Goal: Find specific page/section: Find specific page/section

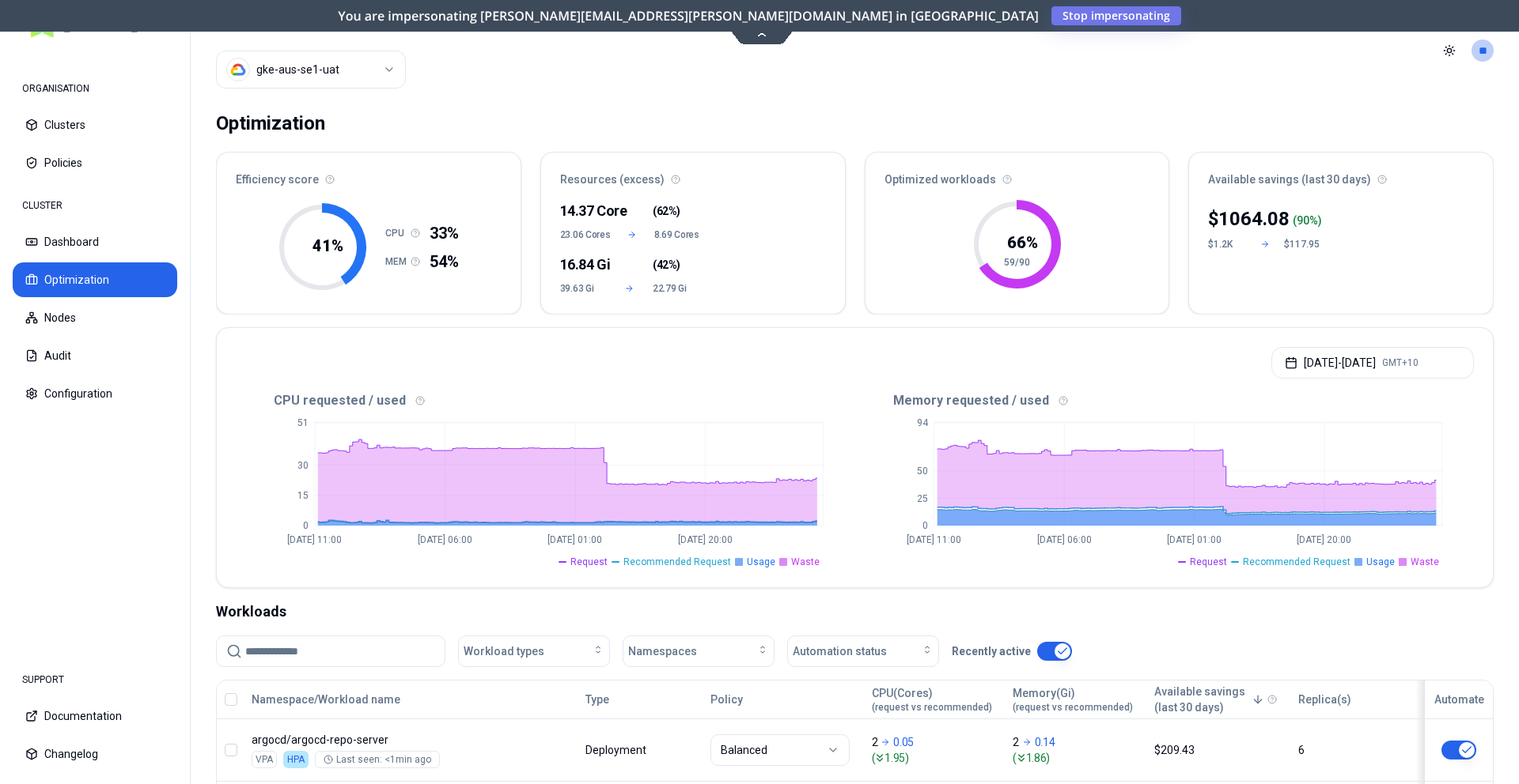
click at [390, 83] on html "ORGANISATION Clusters Policies CLUSTER Dashboard Optimization Nodes Audit Confi…" at bounding box center [760, 392] width 1519 height 784
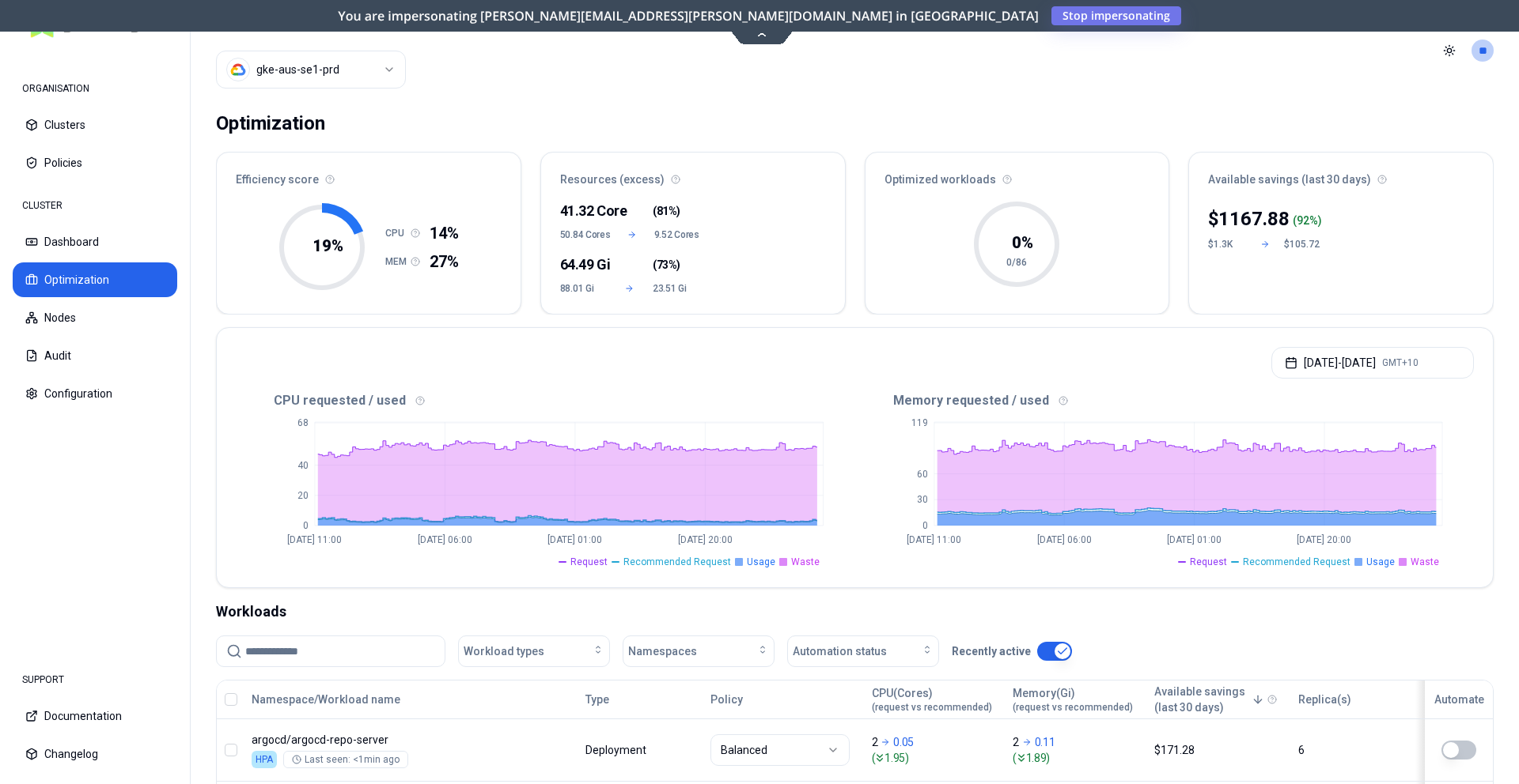
click at [353, 71] on html "ORGANISATION Clusters Policies CLUSTER Dashboard Optimization Nodes Audit Confi…" at bounding box center [760, 392] width 1519 height 784
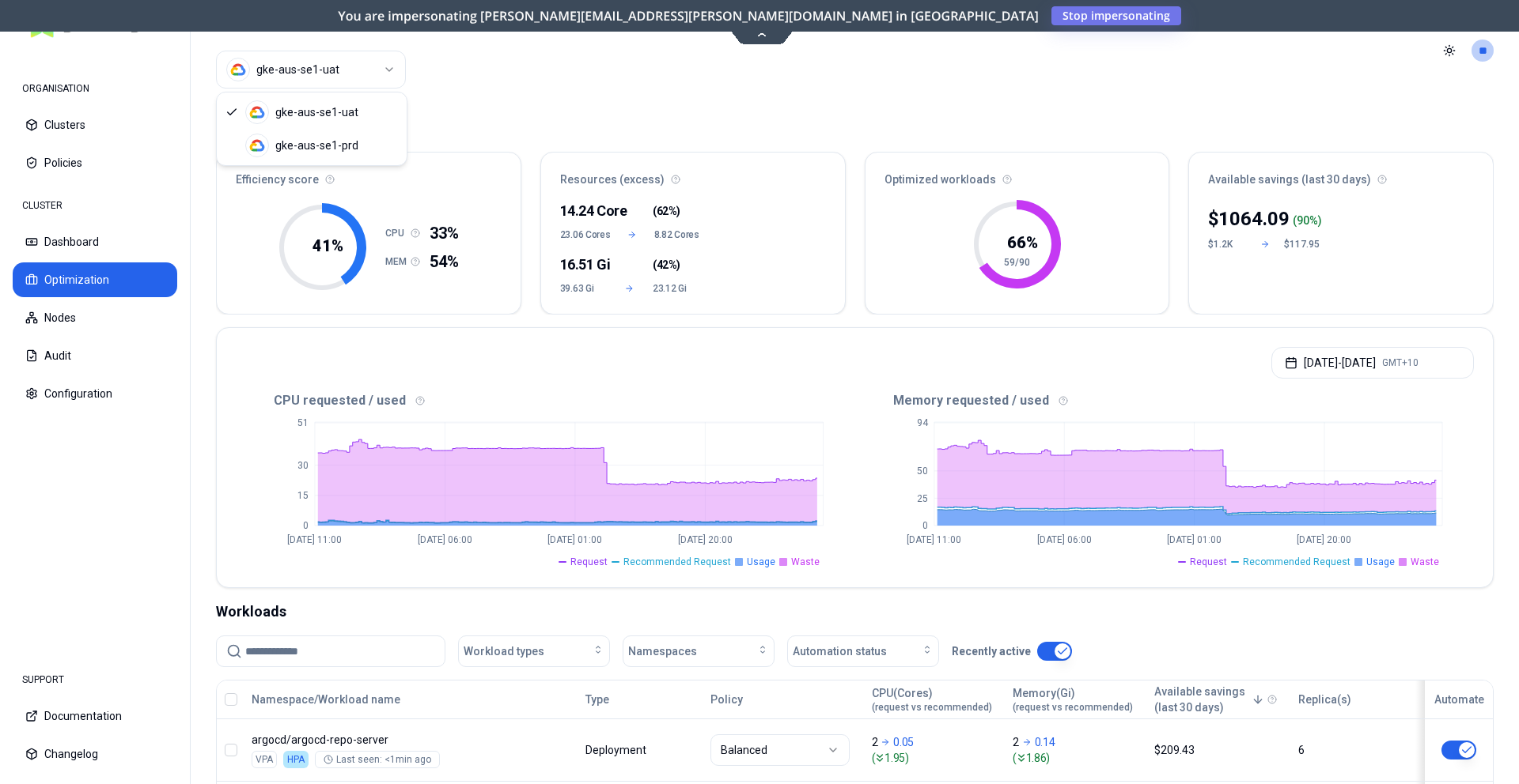
click at [307, 65] on html "ORGANISATION Clusters Policies CLUSTER Dashboard Optimization Nodes Audit Confi…" at bounding box center [760, 392] width 1519 height 784
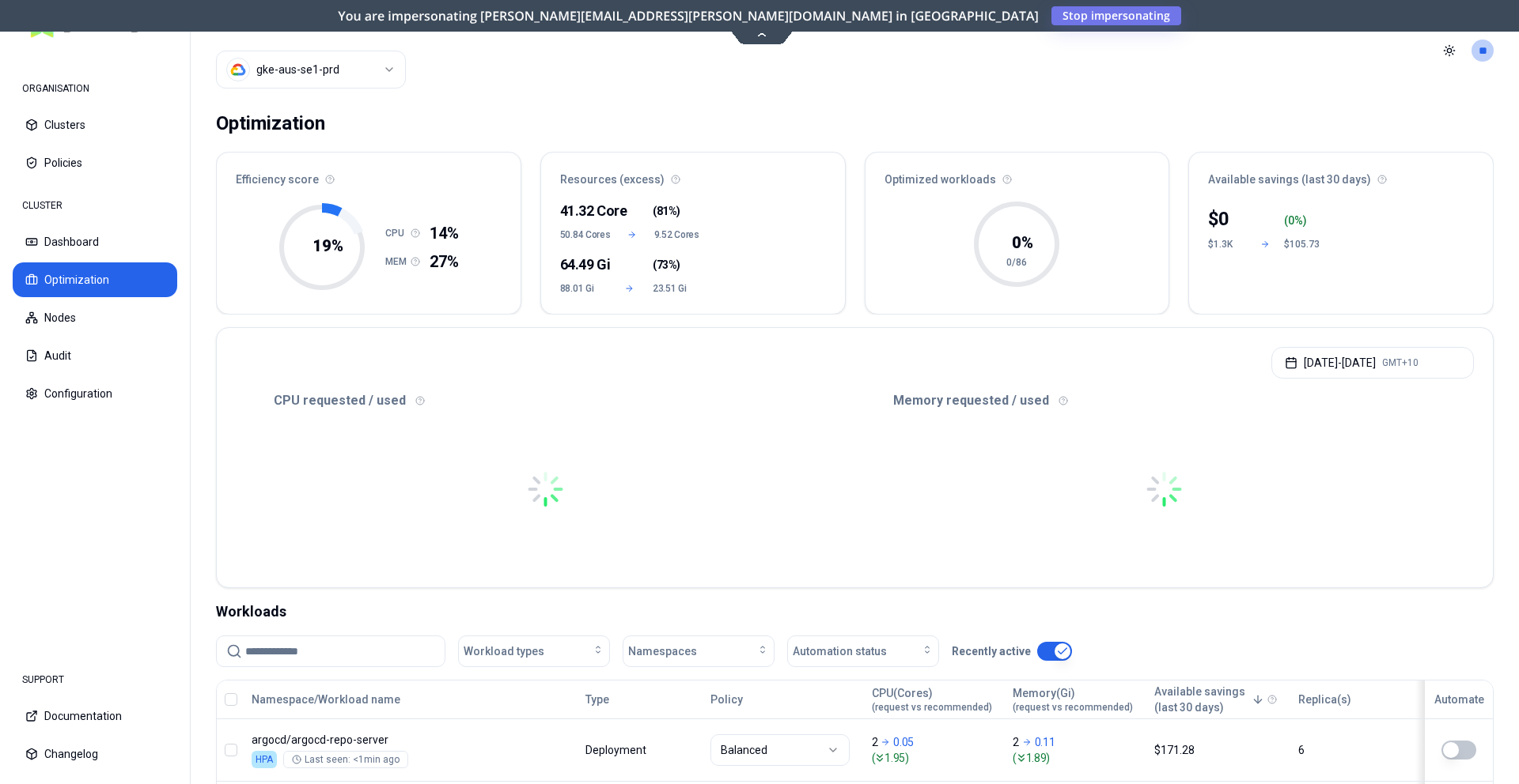
click at [326, 68] on html "ORGANISATION Clusters Policies CLUSTER Dashboard Optimization Nodes Audit Confi…" at bounding box center [760, 392] width 1519 height 784
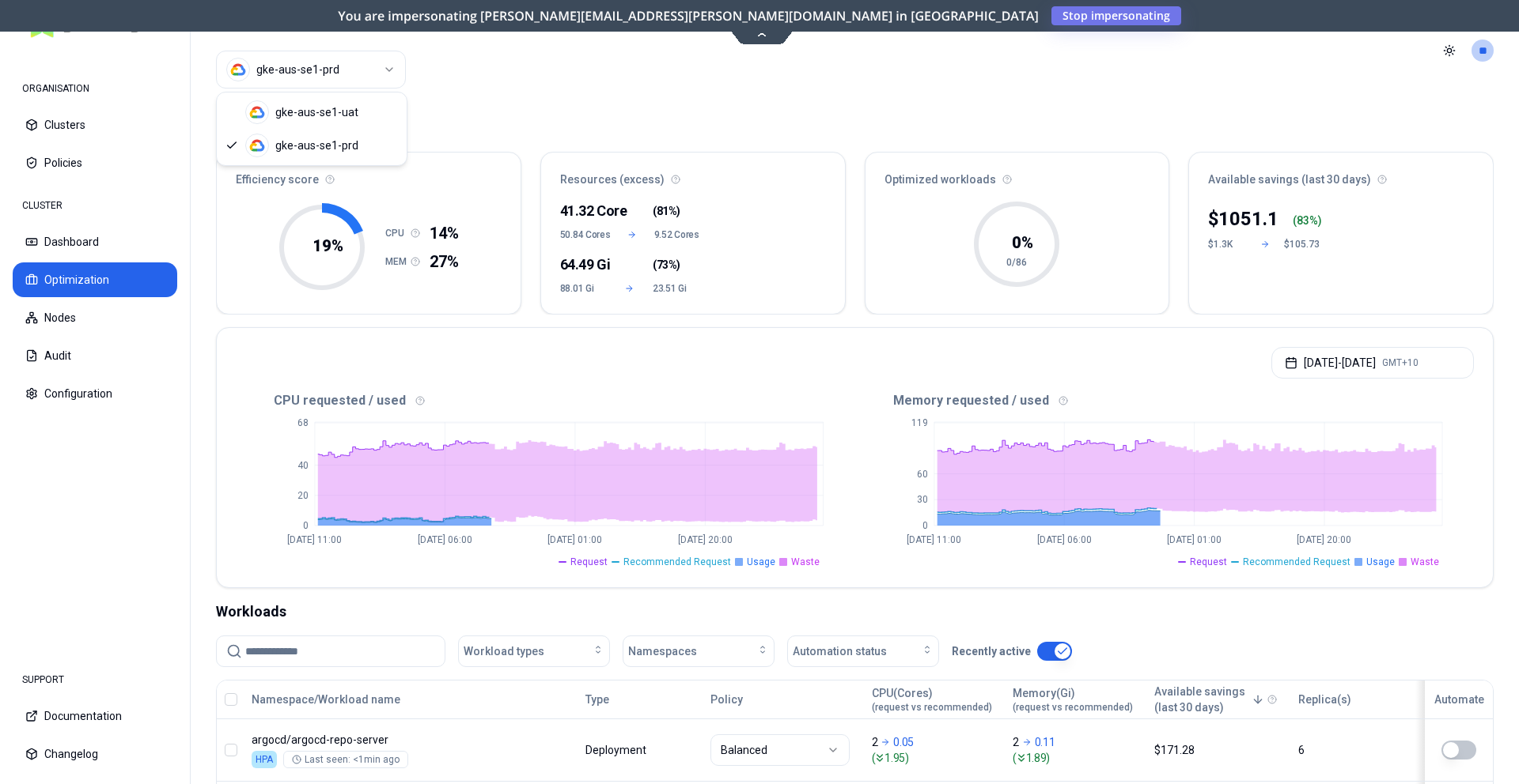
click at [616, 126] on html "ORGANISATION Clusters Policies CLUSTER Dashboard Optimization Nodes Audit Confi…" at bounding box center [760, 392] width 1519 height 784
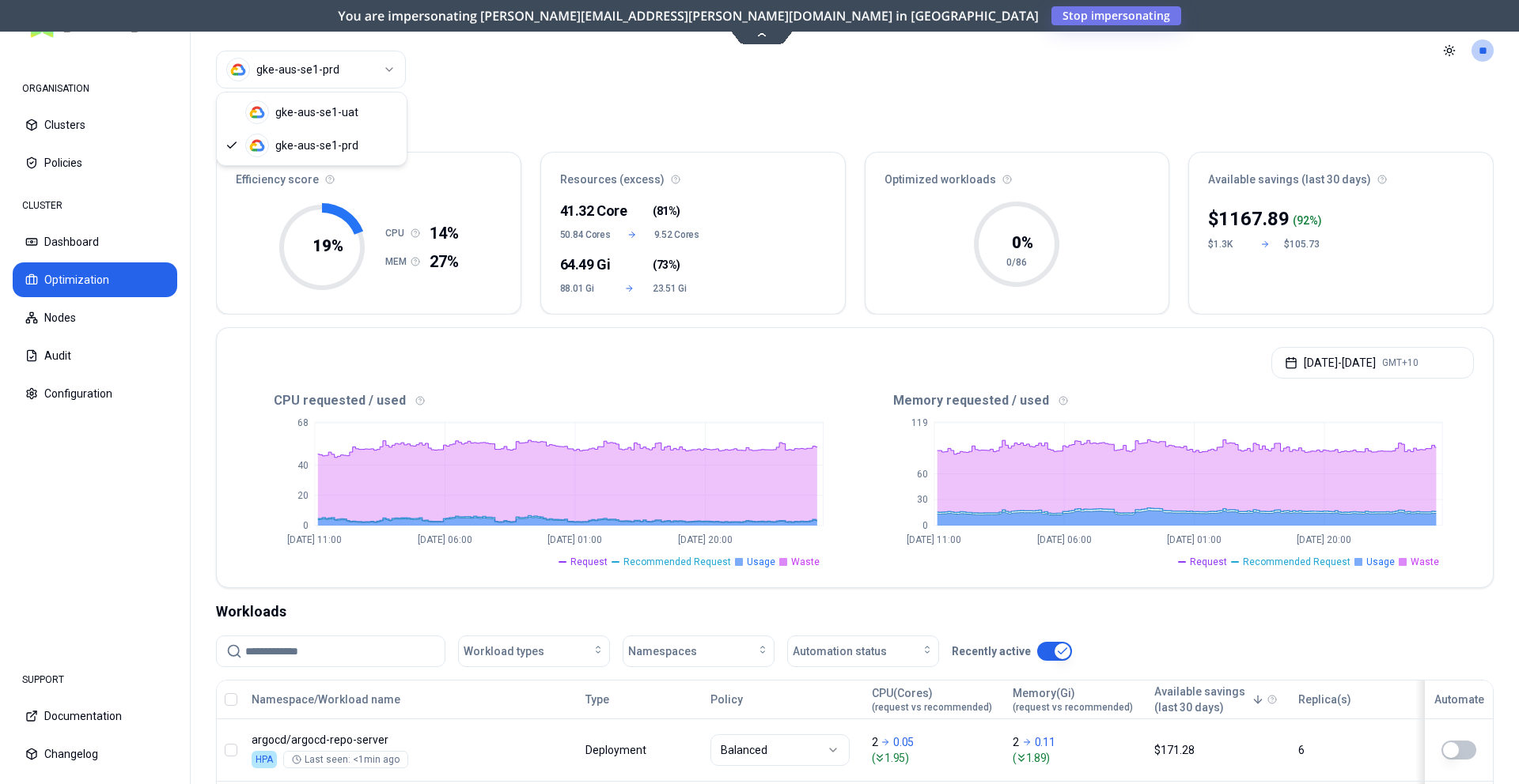
click at [347, 70] on html "ORGANISATION Clusters Policies CLUSTER Dashboard Optimization Nodes Audit Confi…" at bounding box center [760, 392] width 1519 height 784
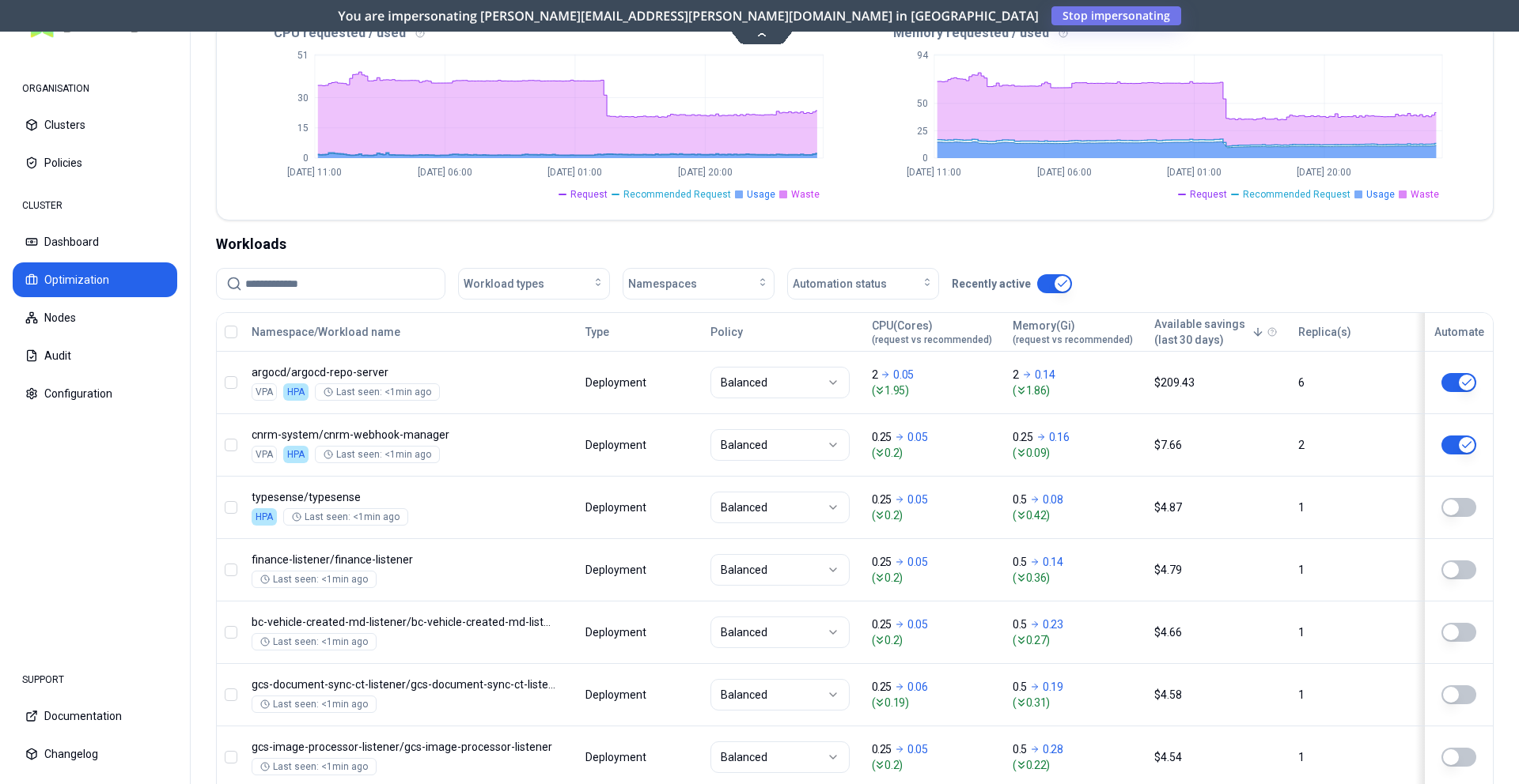
scroll to position [641, 0]
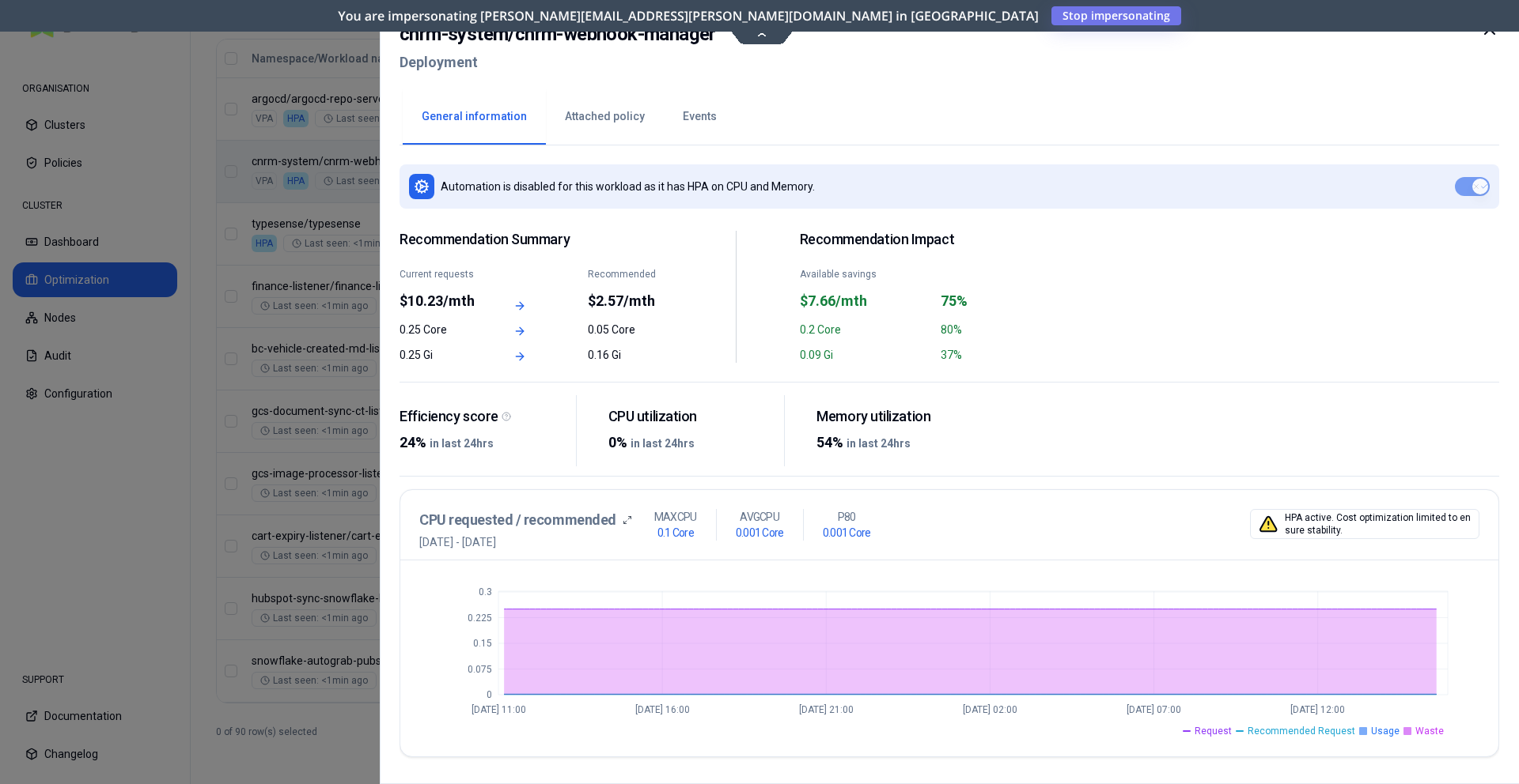
click at [897, 18] on div "cnrm-system / cnrm-webhook-manager Deployment General information Attached poli…" at bounding box center [949, 392] width 1139 height 784
click at [901, 14] on div "cnrm-system / cnrm-webhook-manager Deployment General information Attached poli…" at bounding box center [949, 392] width 1139 height 784
click at [940, 17] on div "cnrm-system / cnrm-webhook-manager Deployment General information Attached poli…" at bounding box center [949, 392] width 1139 height 784
click at [219, 161] on div at bounding box center [760, 392] width 1519 height 784
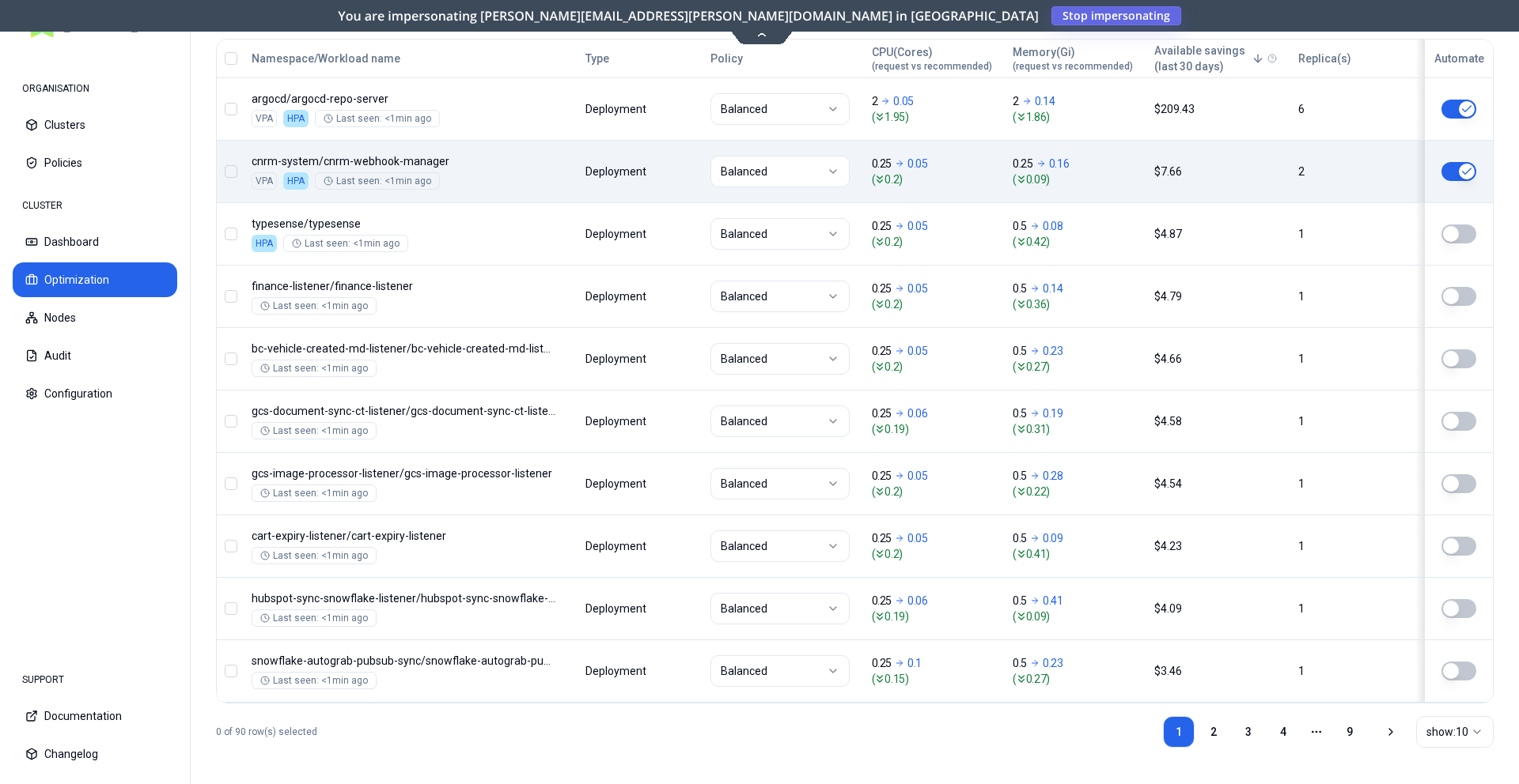
click at [1052, 24] on button "Stop impersonating" at bounding box center [1116, 15] width 129 height 19
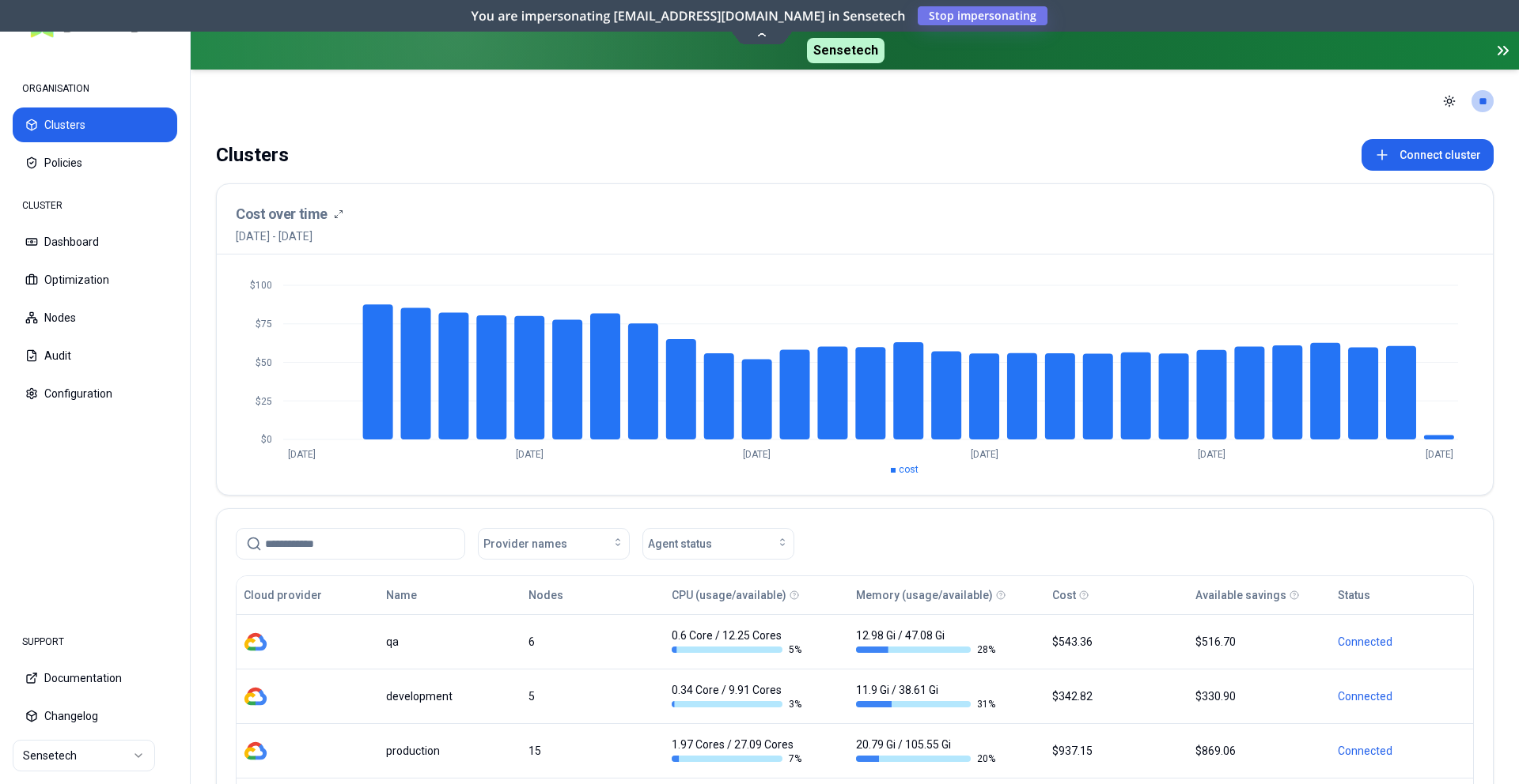
scroll to position [197, 0]
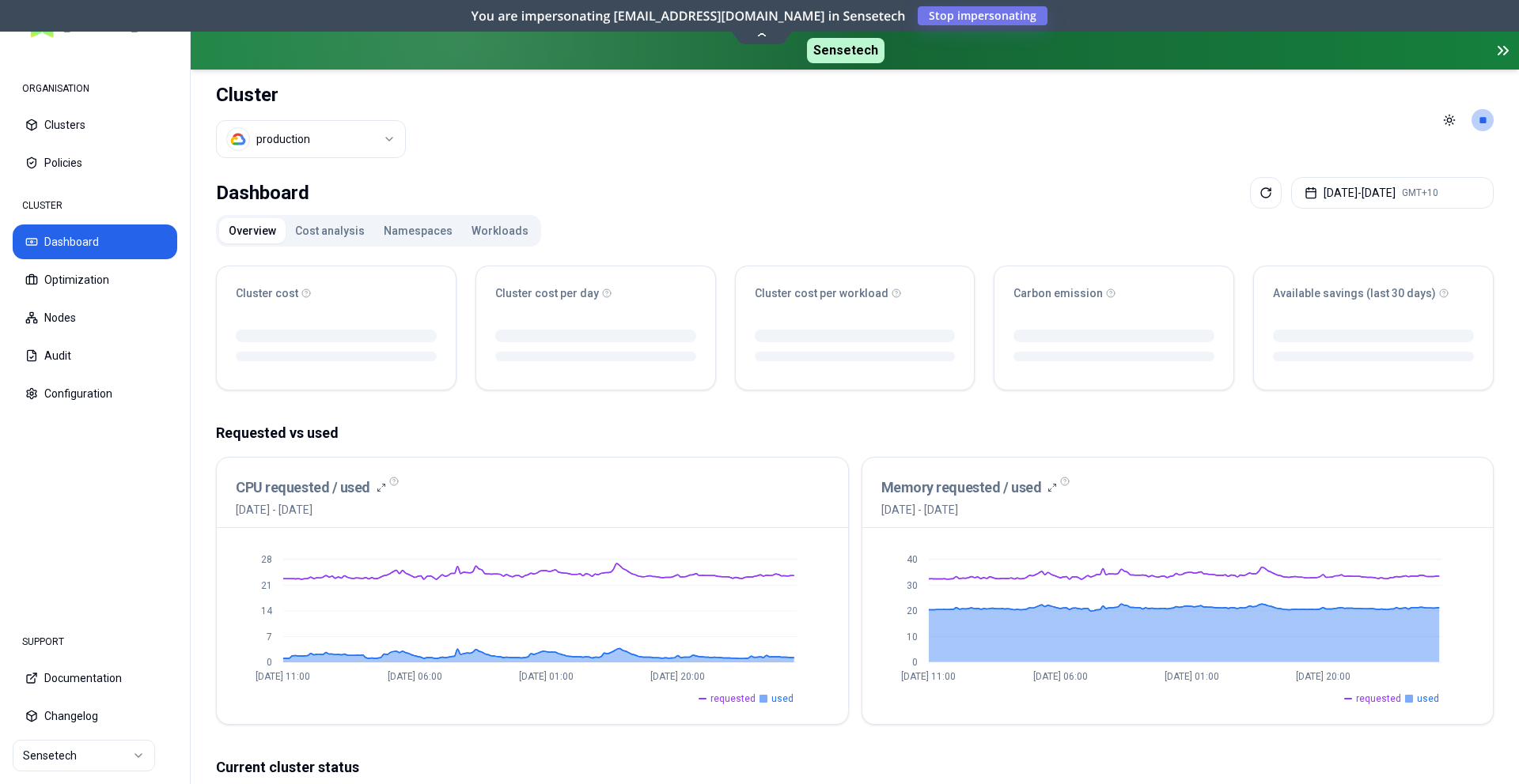
click at [91, 741] on html "ORGANISATION Clusters Policies CLUSTER Dashboard Optimization Nodes Audit Confi…" at bounding box center [760, 392] width 1519 height 784
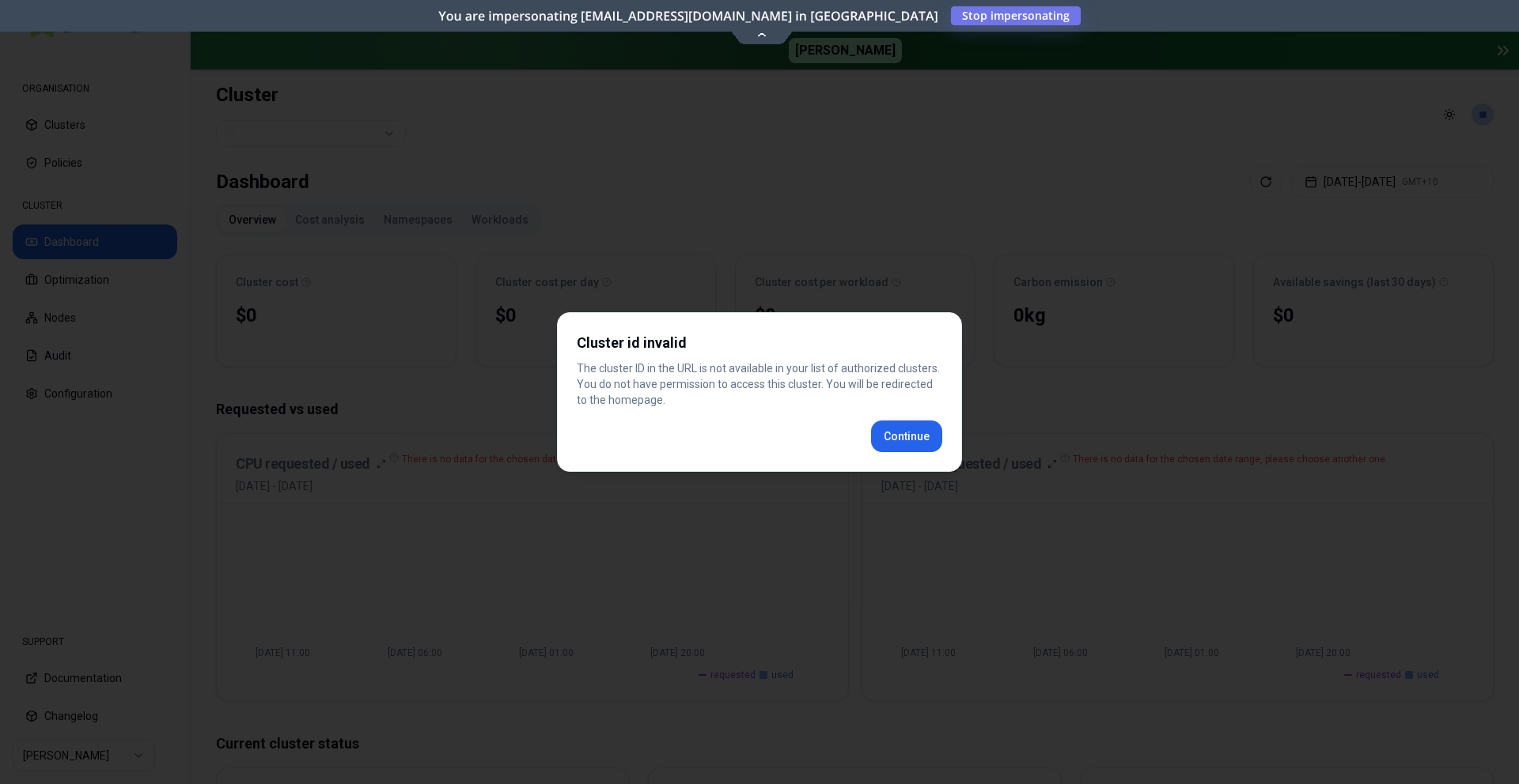
click at [879, 455] on div "Cluster id invalid The cluster ID in the URL is not available in your list of a…" at bounding box center [760, 392] width 405 height 160
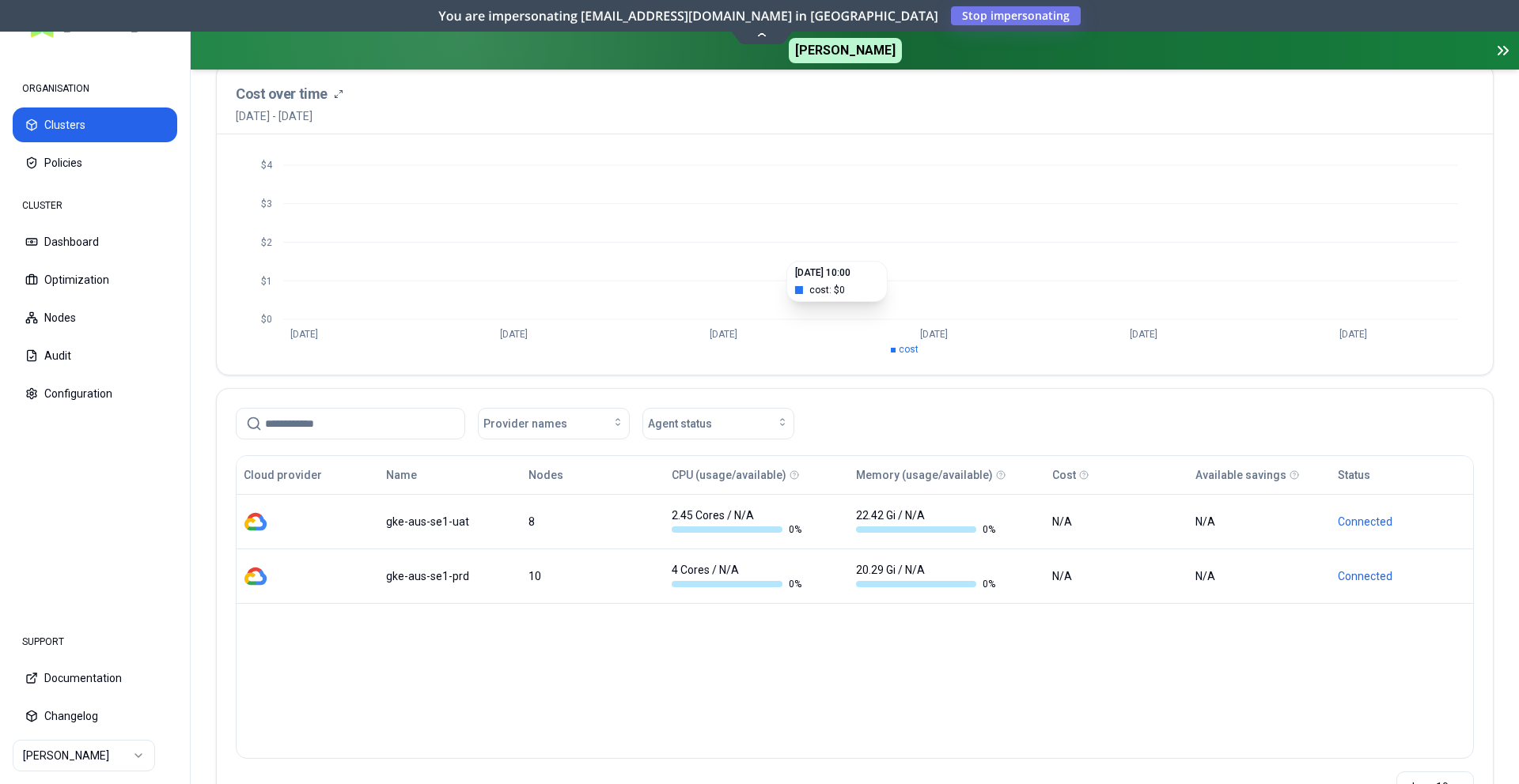
scroll to position [197, 0]
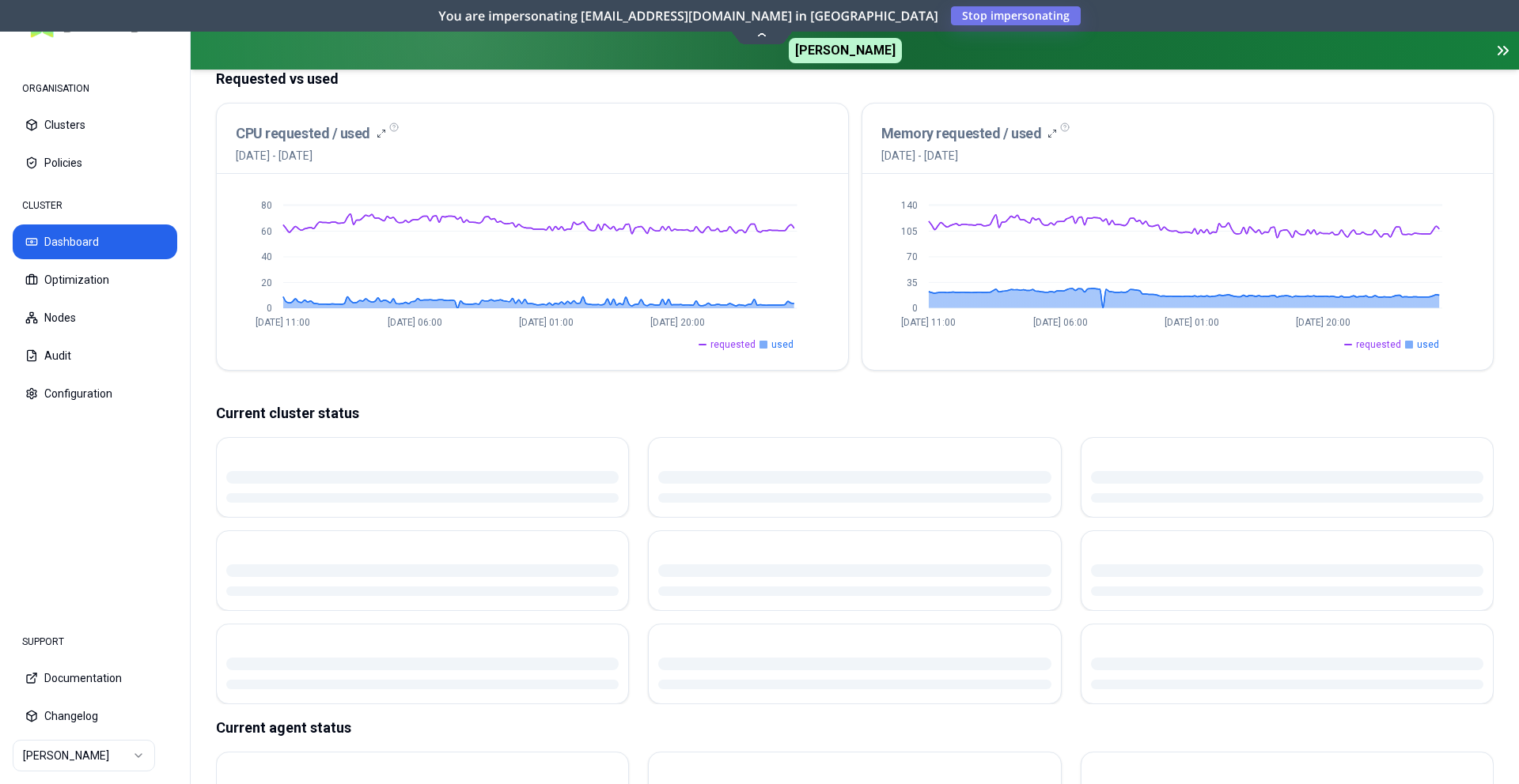
scroll to position [164, 0]
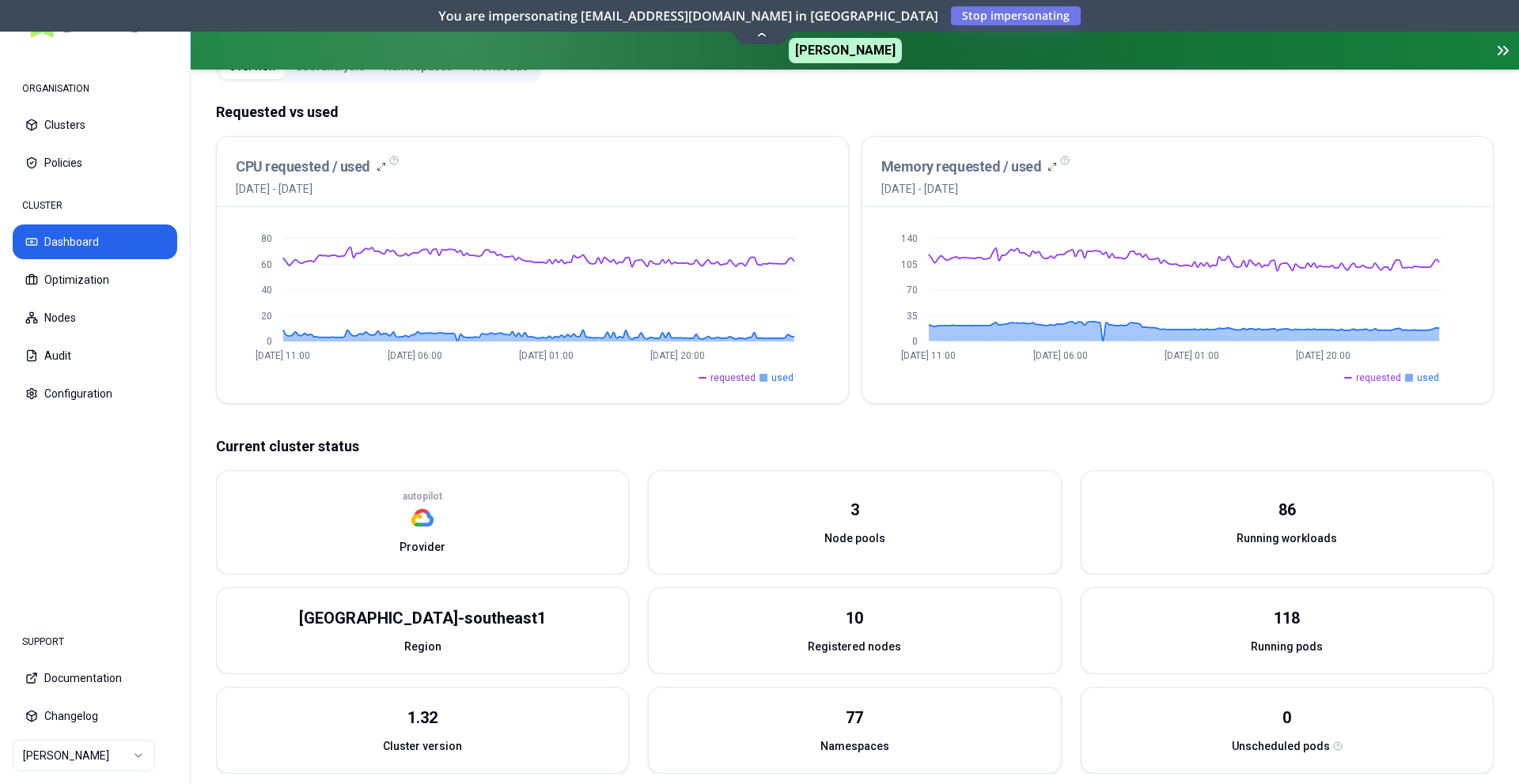
click at [124, 758] on html "ORGANISATION Clusters Policies CLUSTER Dashboard Optimization Nodes Audit Confi…" at bounding box center [760, 392] width 1519 height 784
click at [415, 485] on html "ORGANISATION Clusters Policies CLUSTER Dashboard Optimization Nodes Audit Confi…" at bounding box center [760, 392] width 1519 height 784
click at [56, 277] on button "Optimization" at bounding box center [95, 279] width 164 height 35
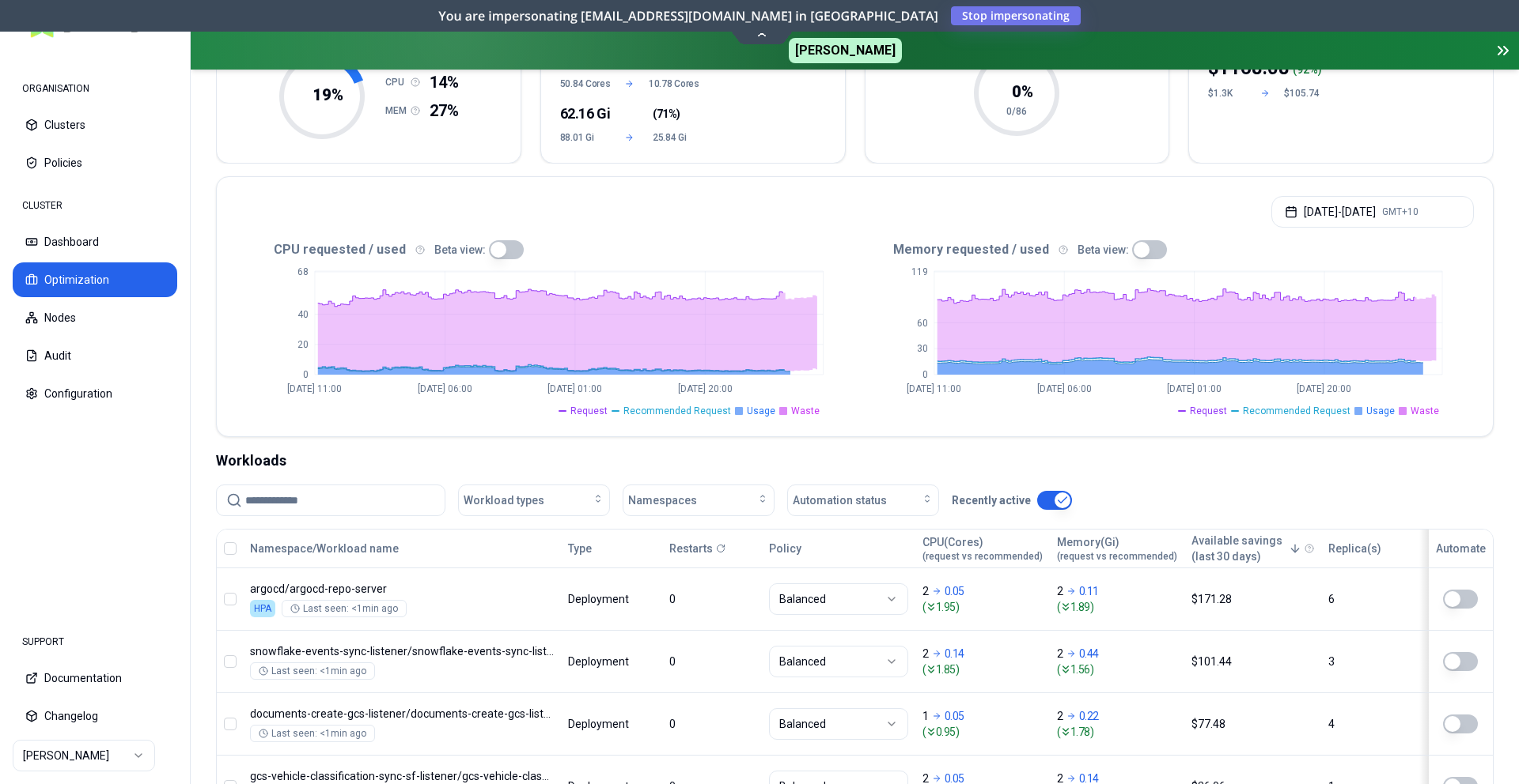
scroll to position [426, 0]
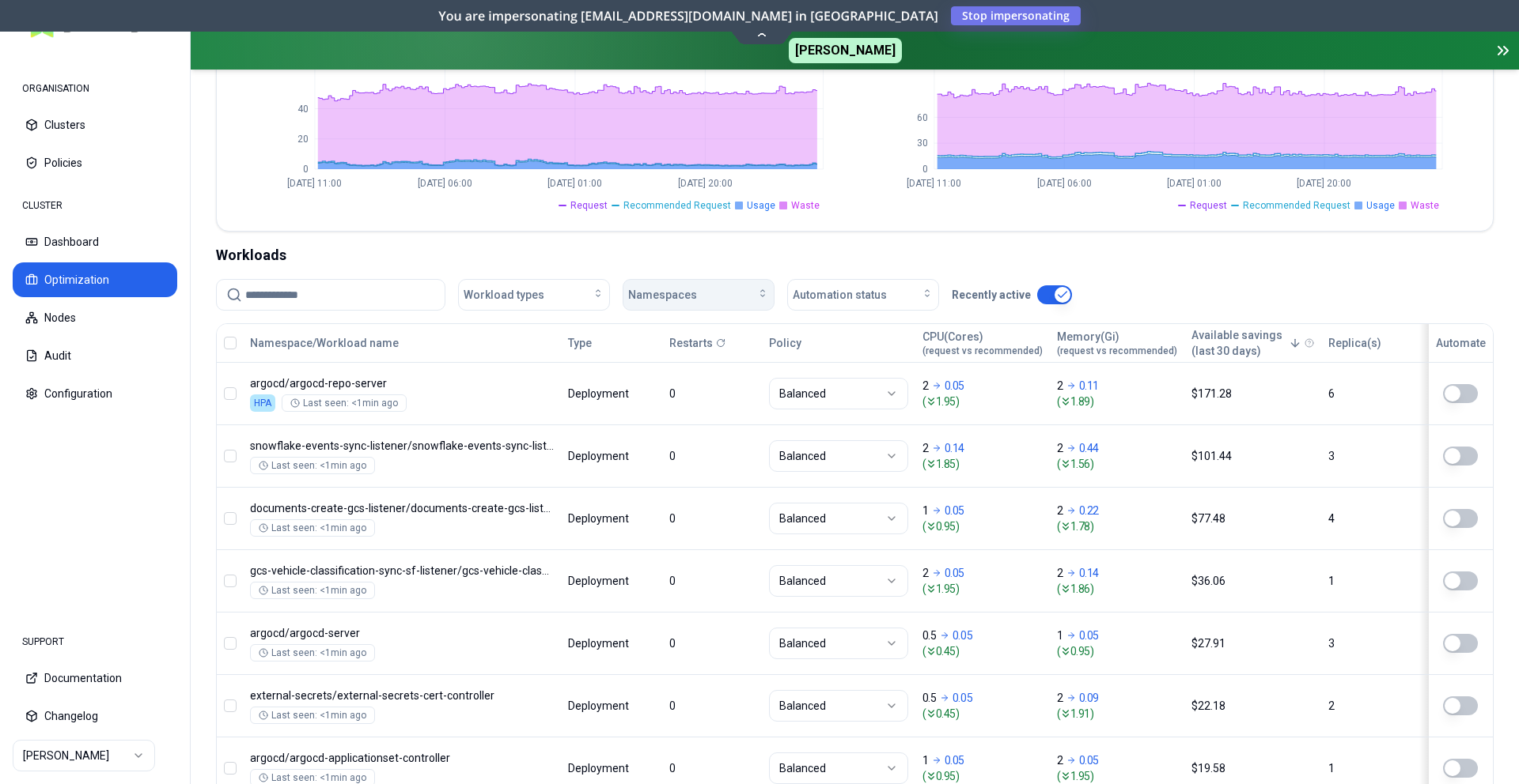
click at [728, 287] on div "Namespaces" at bounding box center [698, 295] width 140 height 16
type input "***"
click at [710, 371] on span "car-journal-events-listener" at bounding box center [699, 366] width 133 height 16
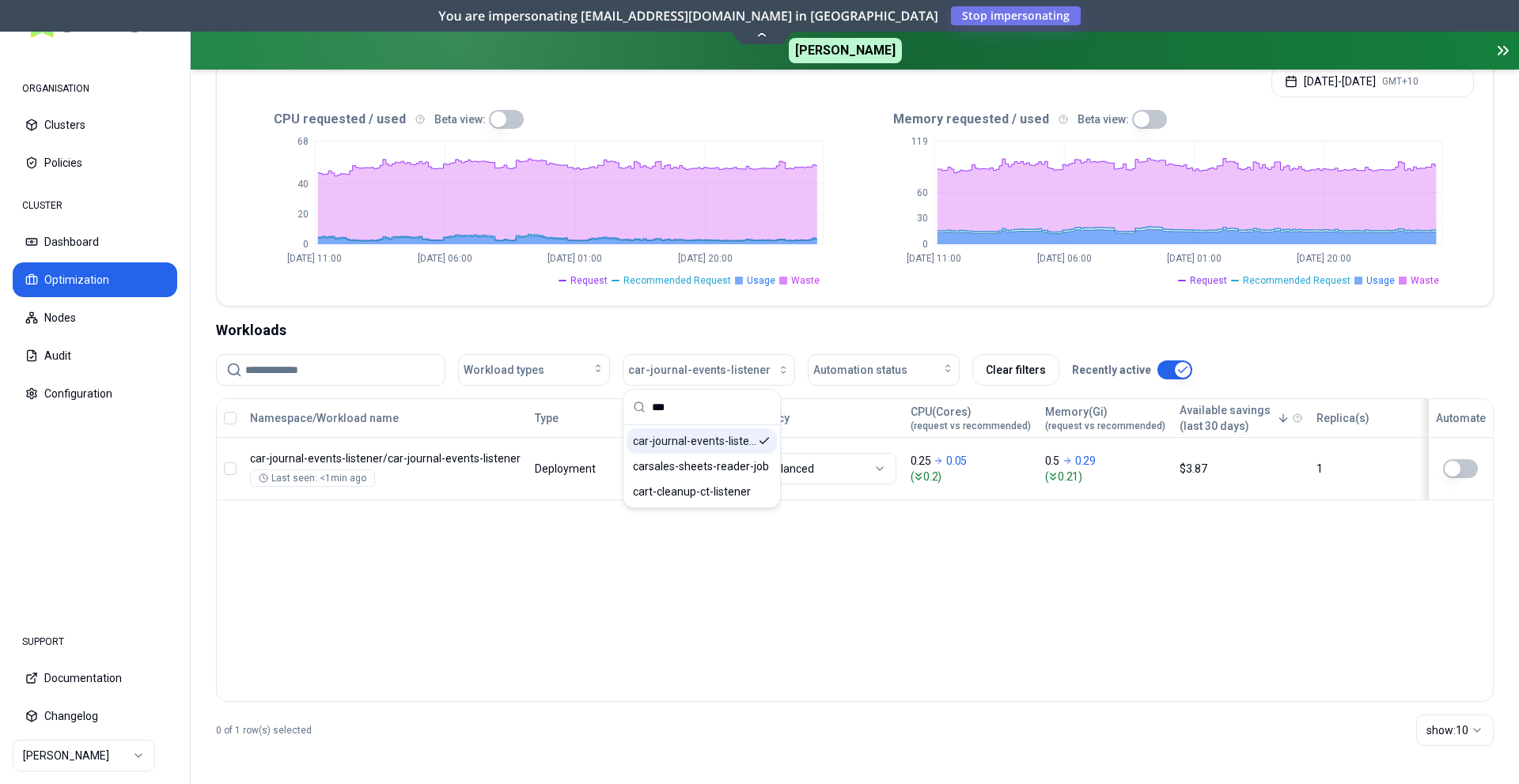
scroll to position [351, 0]
click at [715, 325] on div "Workloads" at bounding box center [855, 330] width 1277 height 22
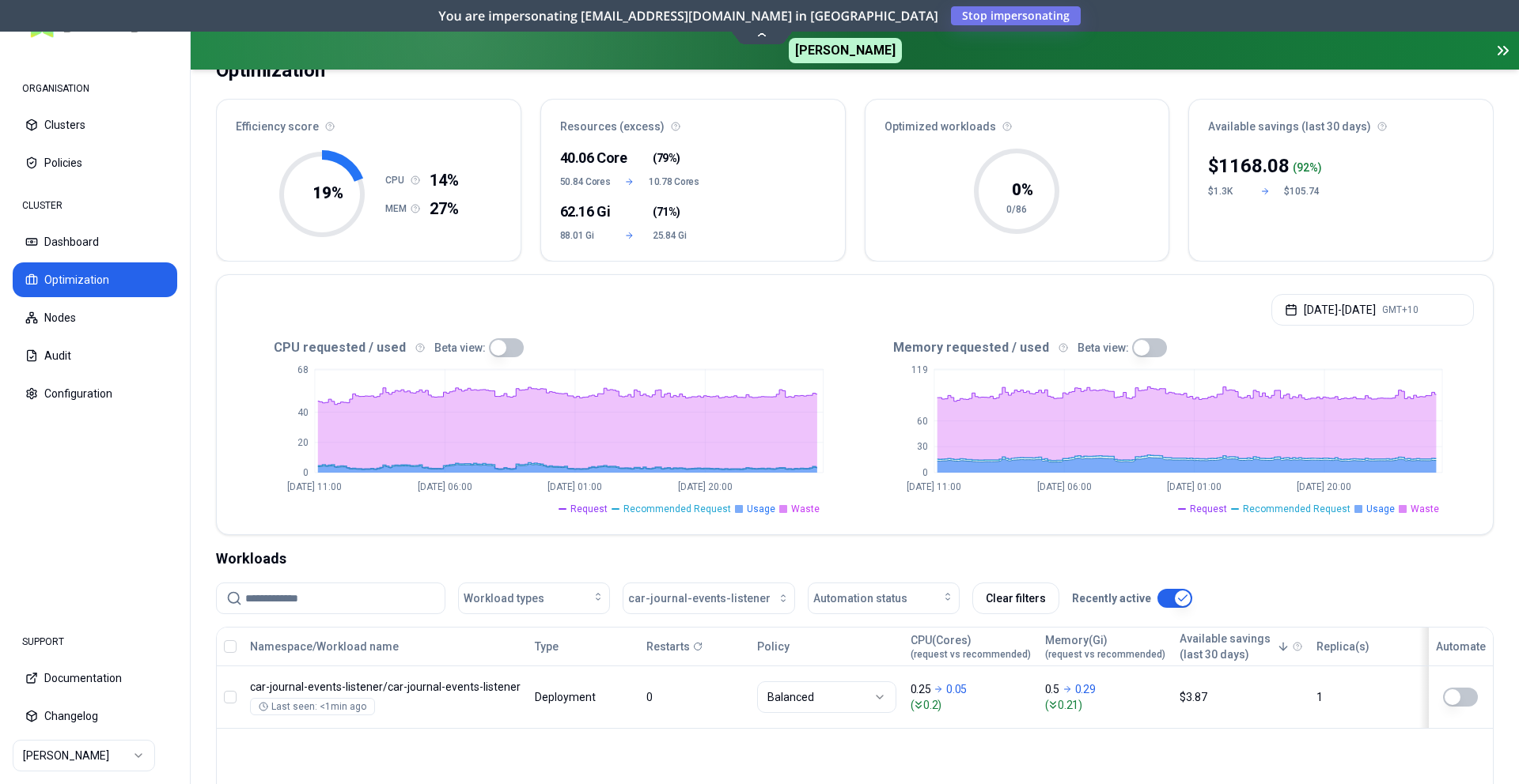
scroll to position [228, 0]
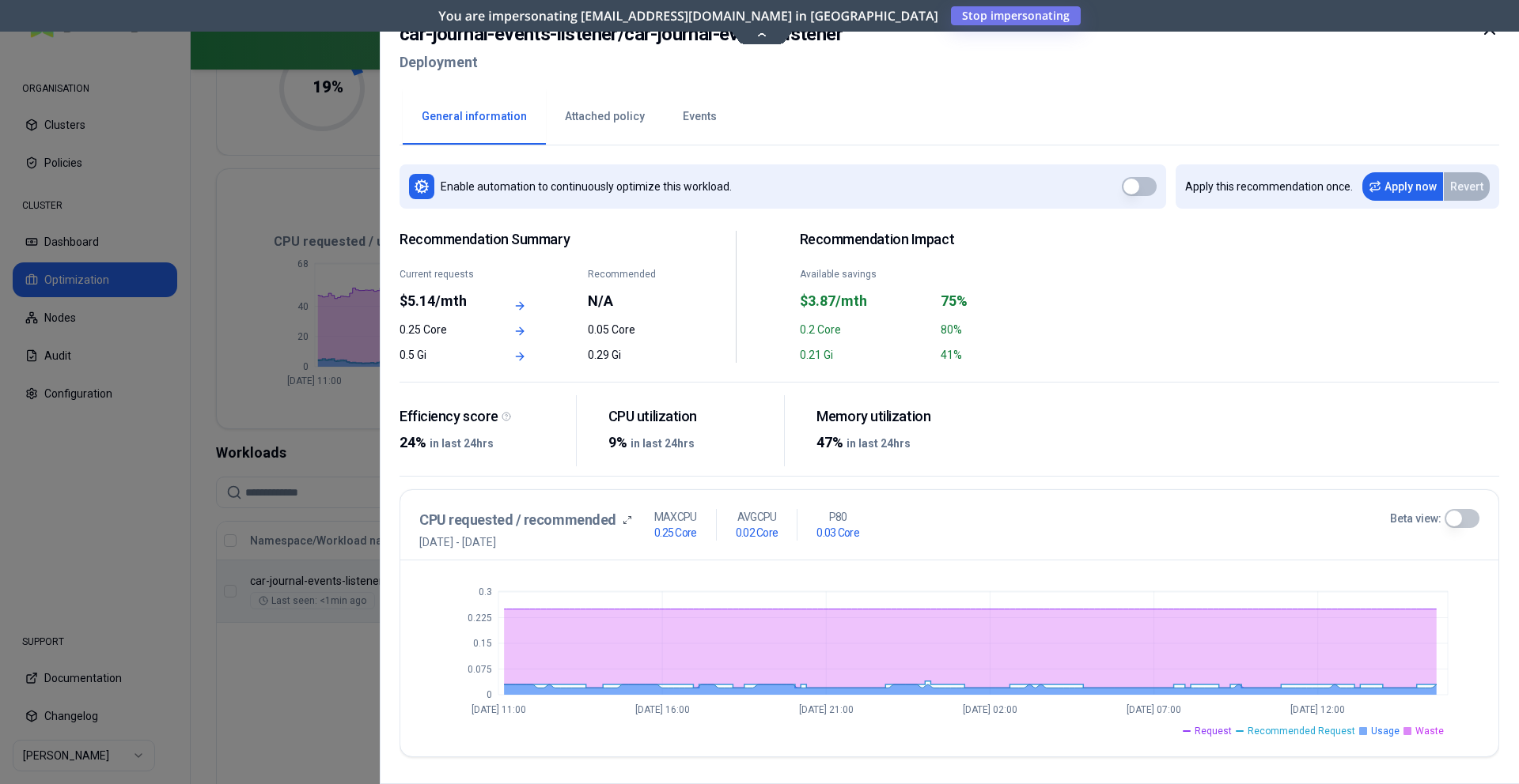
click at [295, 318] on div at bounding box center [760, 392] width 1519 height 784
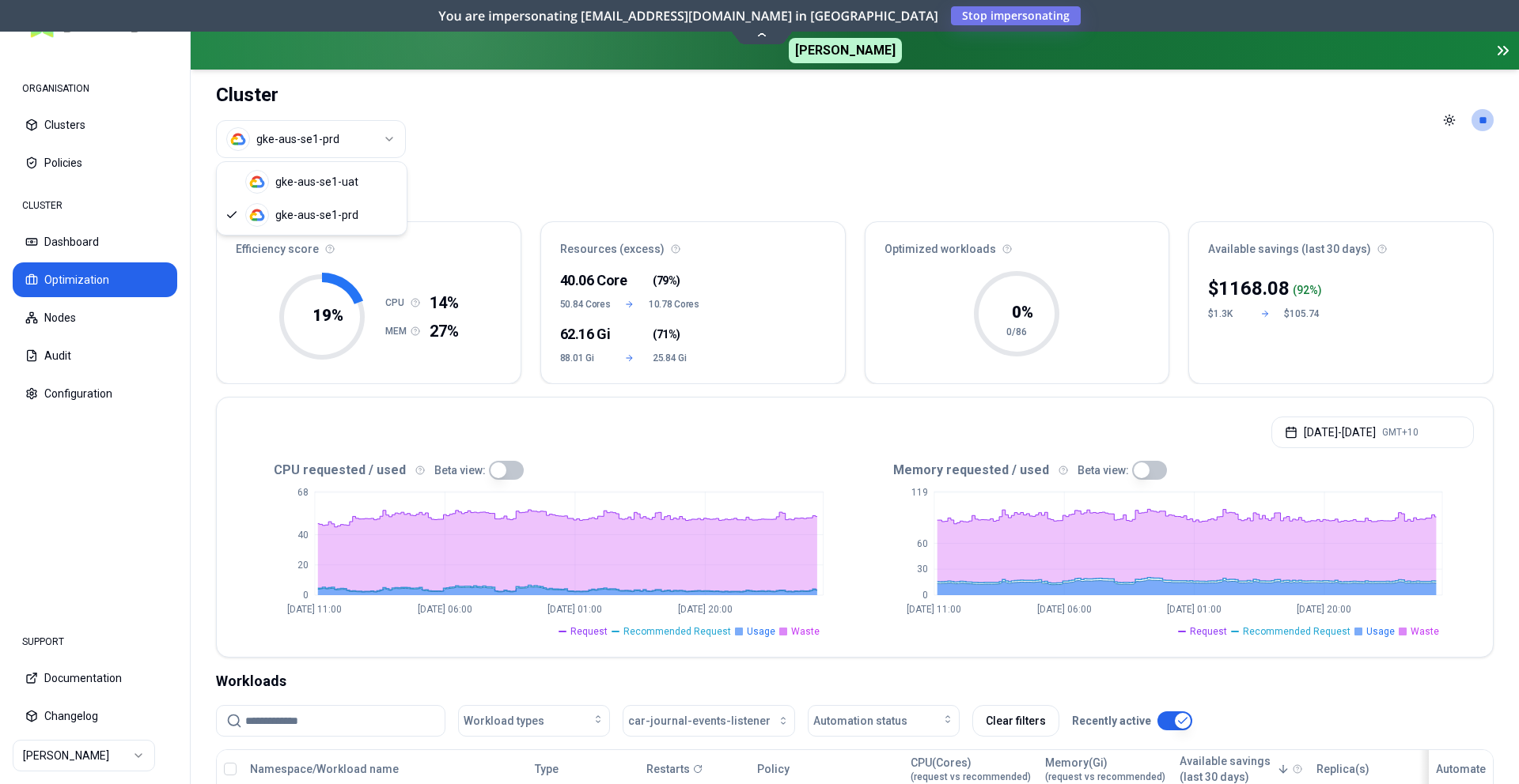
click at [354, 146] on html "ORGANISATION Clusters Policies CLUSTER Dashboard Optimization Nodes Audit Confi…" at bounding box center [760, 392] width 1519 height 784
click at [644, 166] on html "ORGANISATION Clusters Policies CLUSTER Dashboard Optimization Nodes Audit Confi…" at bounding box center [760, 392] width 1519 height 784
click at [330, 161] on div "Cluster gke-aus-se1-prd" at bounding box center [311, 120] width 190 height 101
click at [325, 135] on html "ORGANISATION Clusters Policies CLUSTER Dashboard Optimization Nodes Audit Confi…" at bounding box center [760, 392] width 1519 height 784
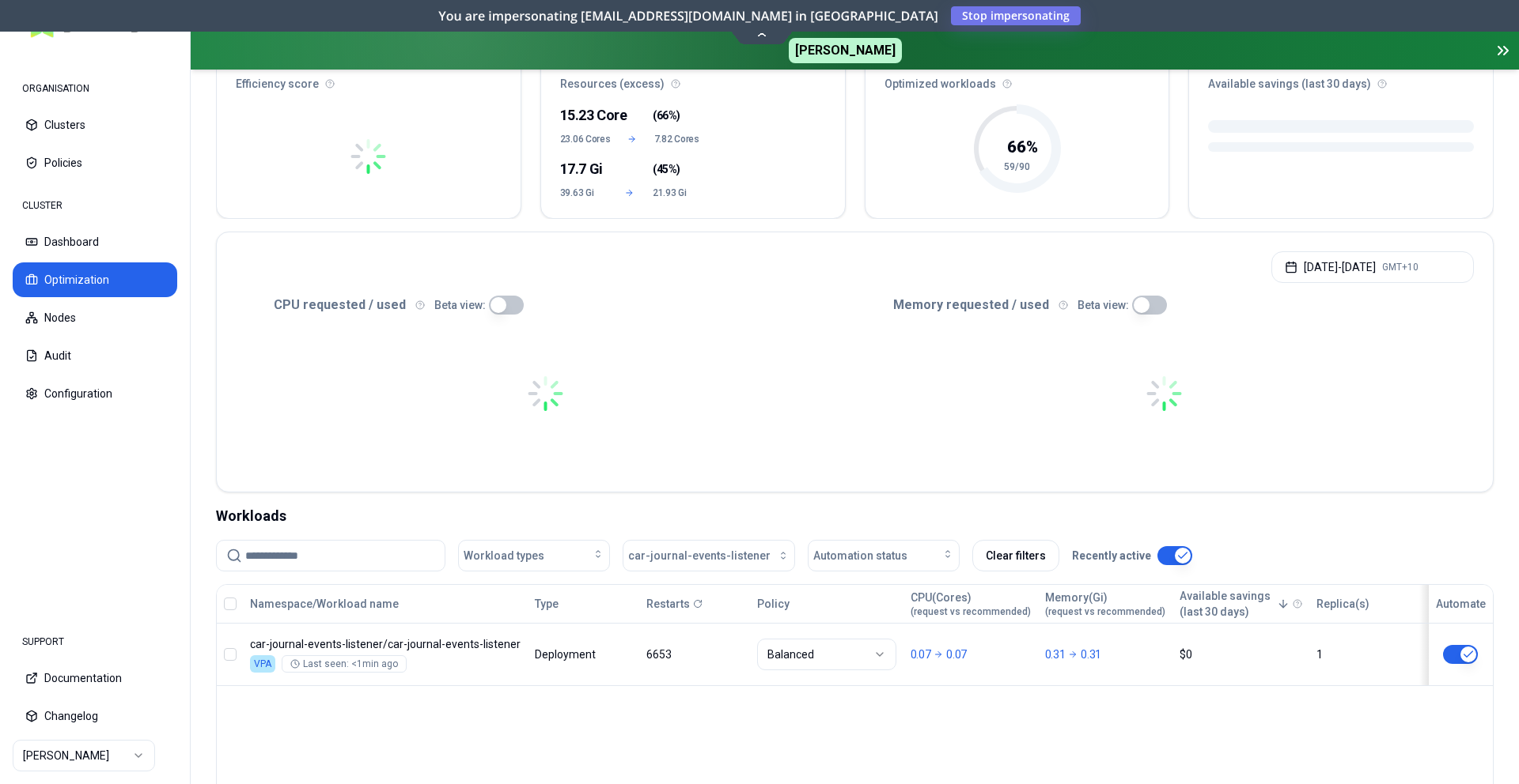
scroll to position [351, 0]
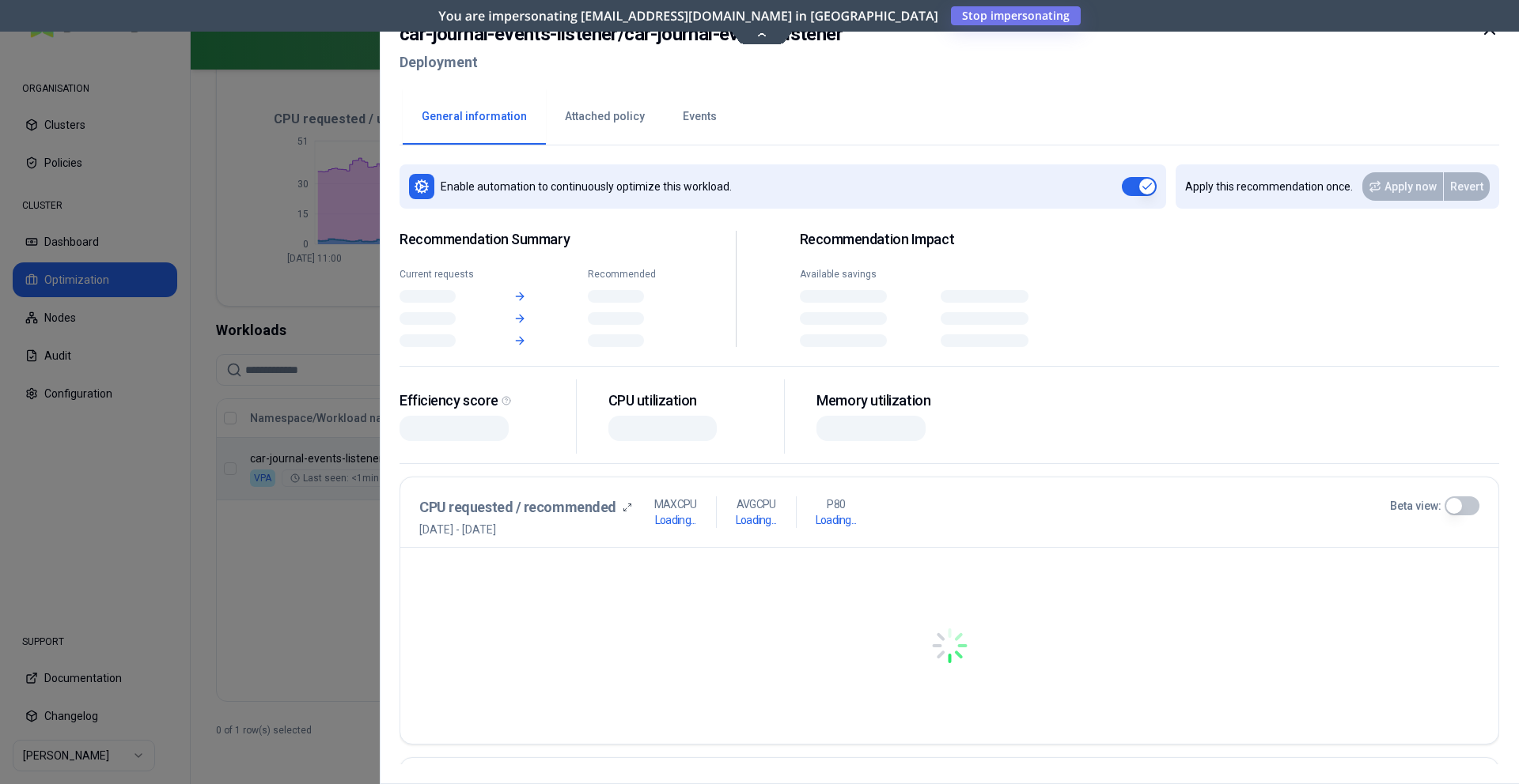
click at [1017, 478] on body "ORGANISATION Clusters Policies CLUSTER Dashboard Optimization Nodes Audit Confi…" at bounding box center [760, 392] width 1519 height 784
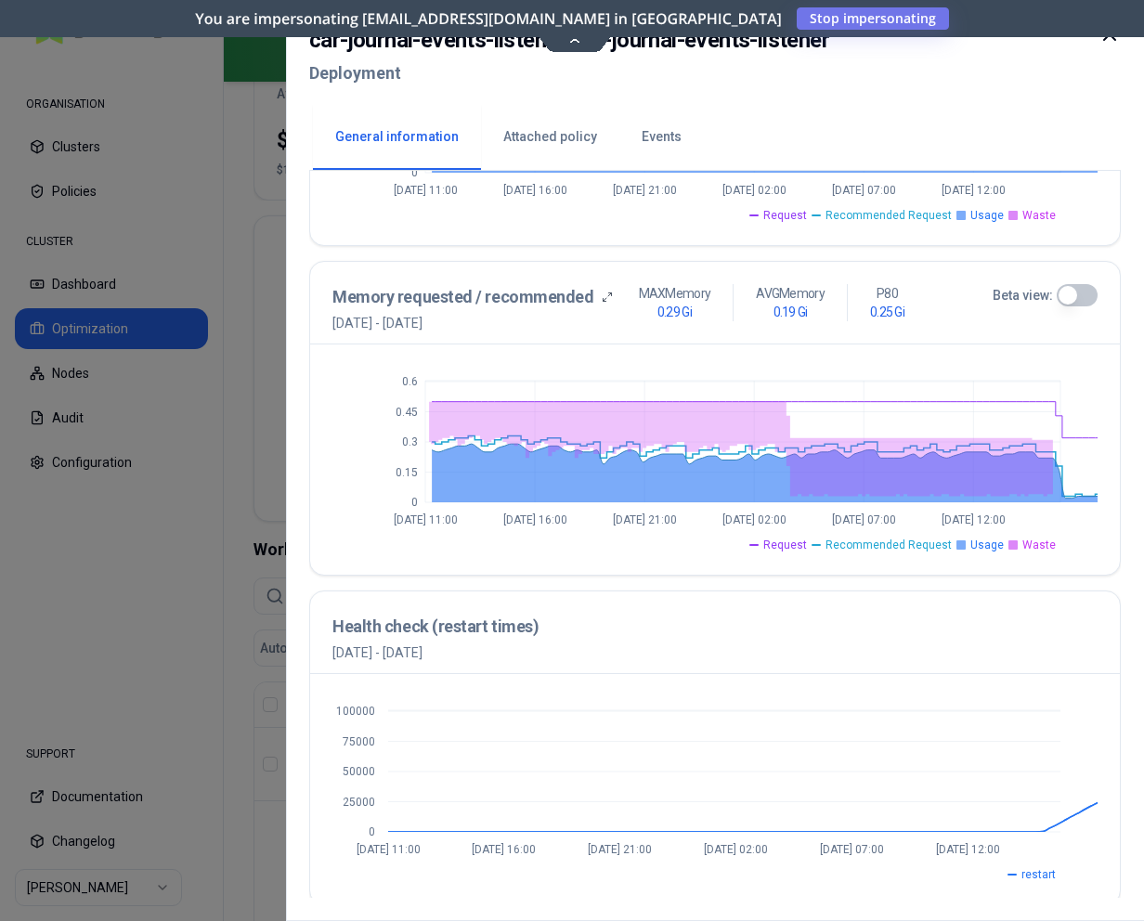
scroll to position [659, 0]
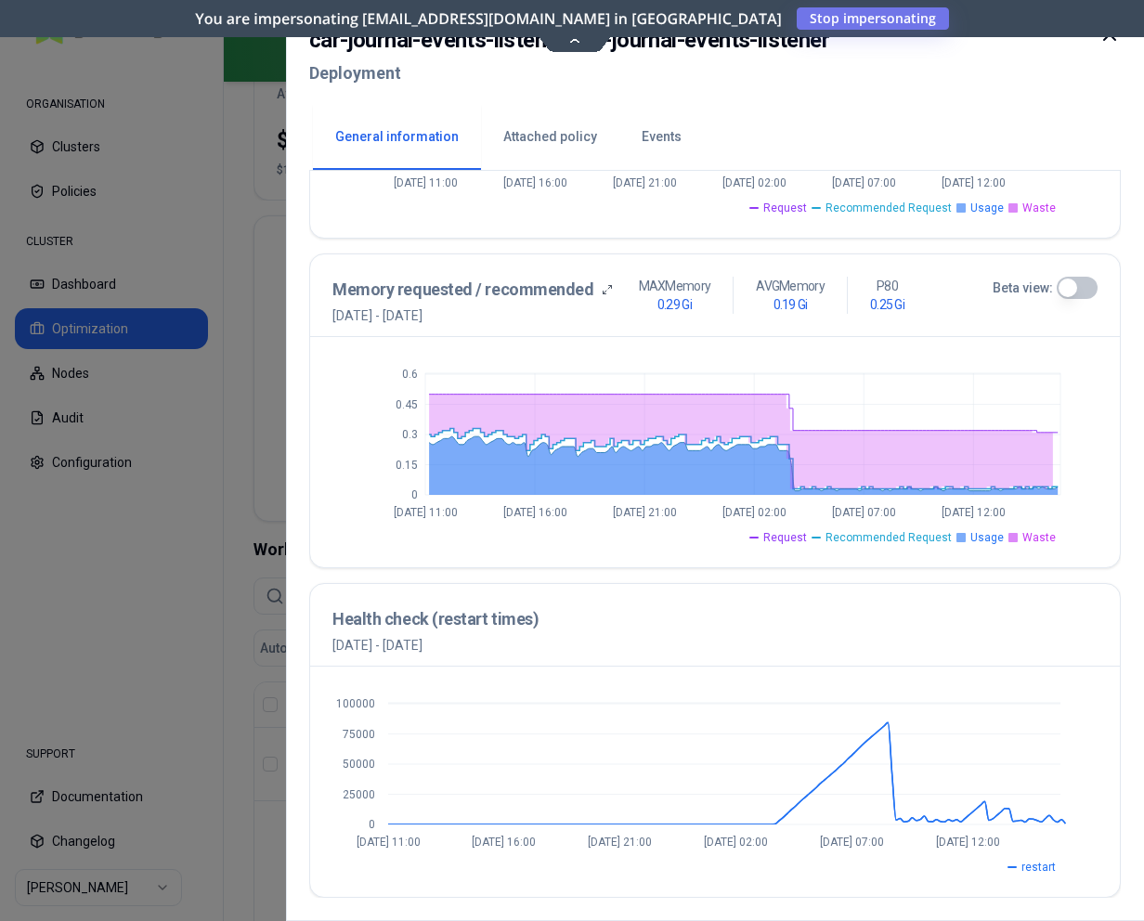
click at [186, 166] on div at bounding box center [572, 460] width 1144 height 921
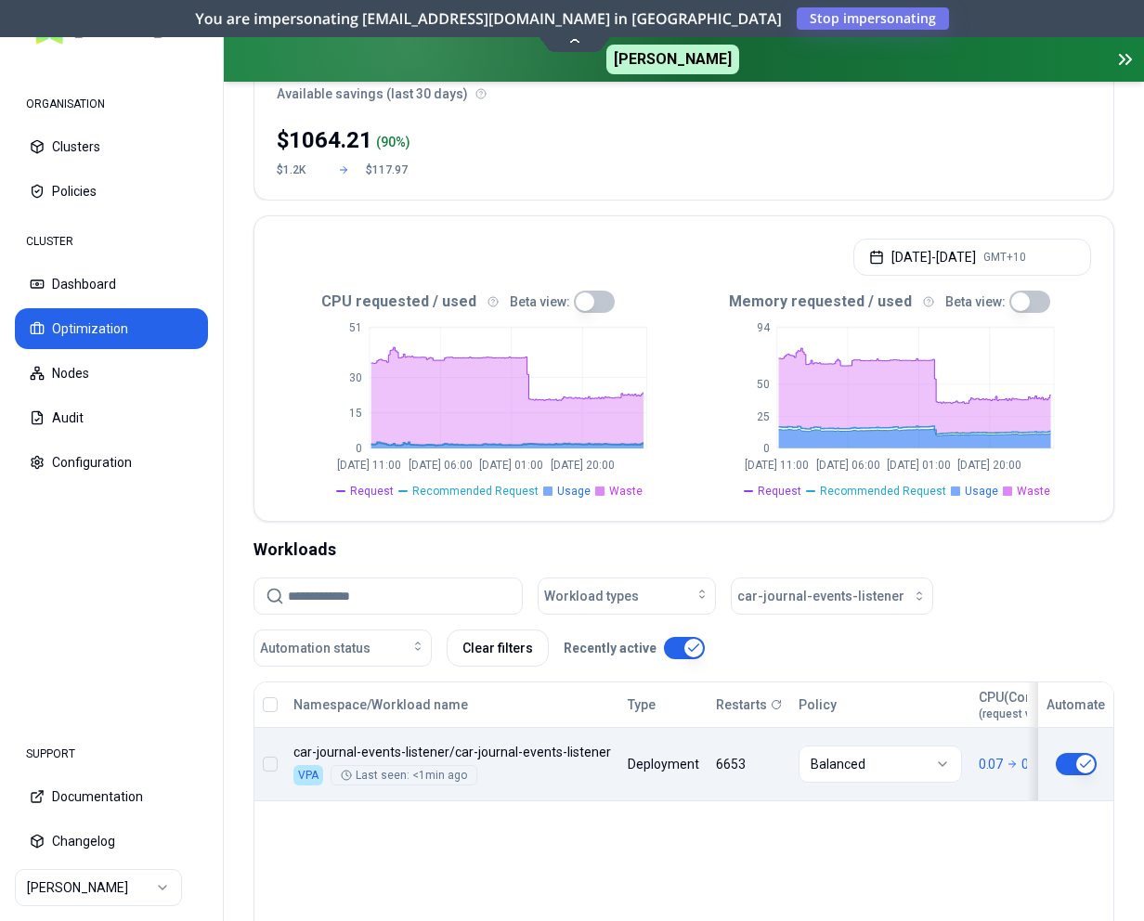
click at [715, 778] on body "ORGANISATION Clusters Policies CLUSTER Dashboard Optimization Nodes Audit Confi…" at bounding box center [572, 460] width 1144 height 921
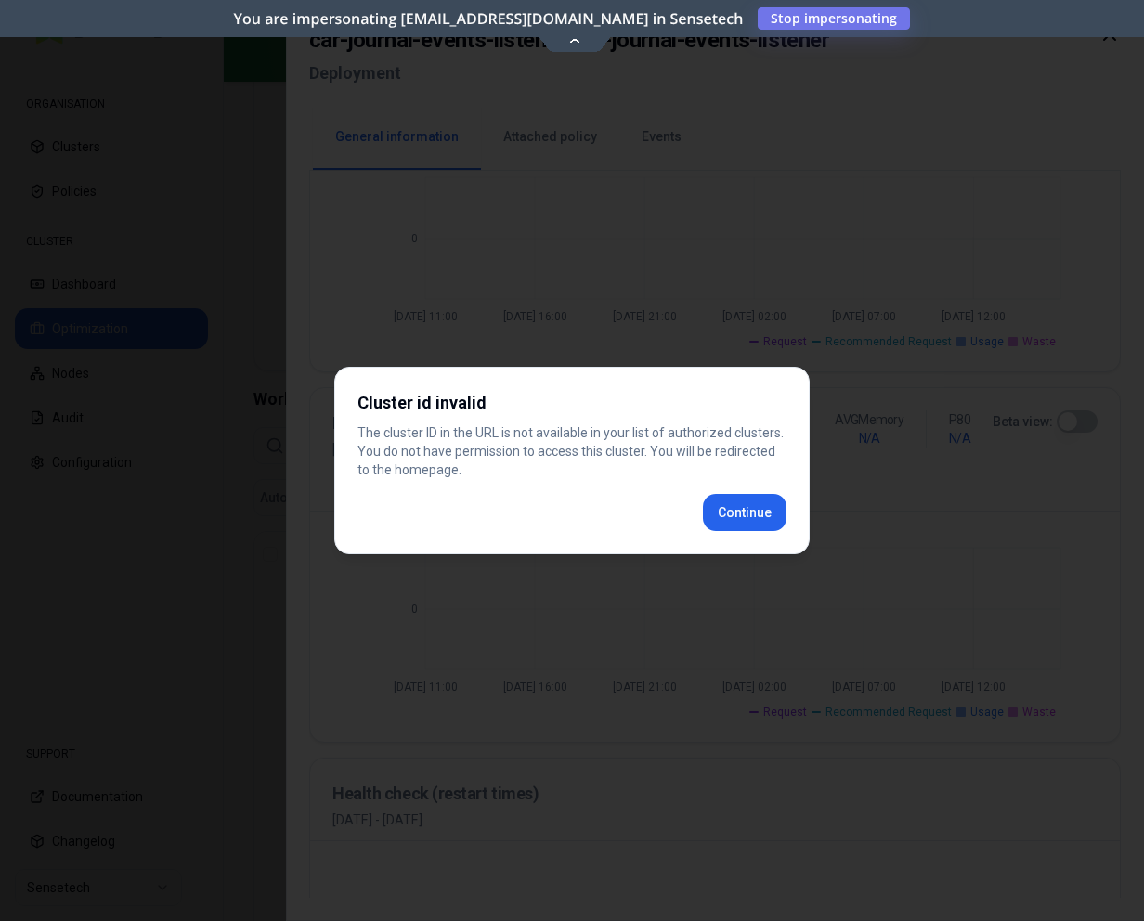
scroll to position [778, 0]
click at [770, 495] on button "Continue" at bounding box center [745, 512] width 84 height 37
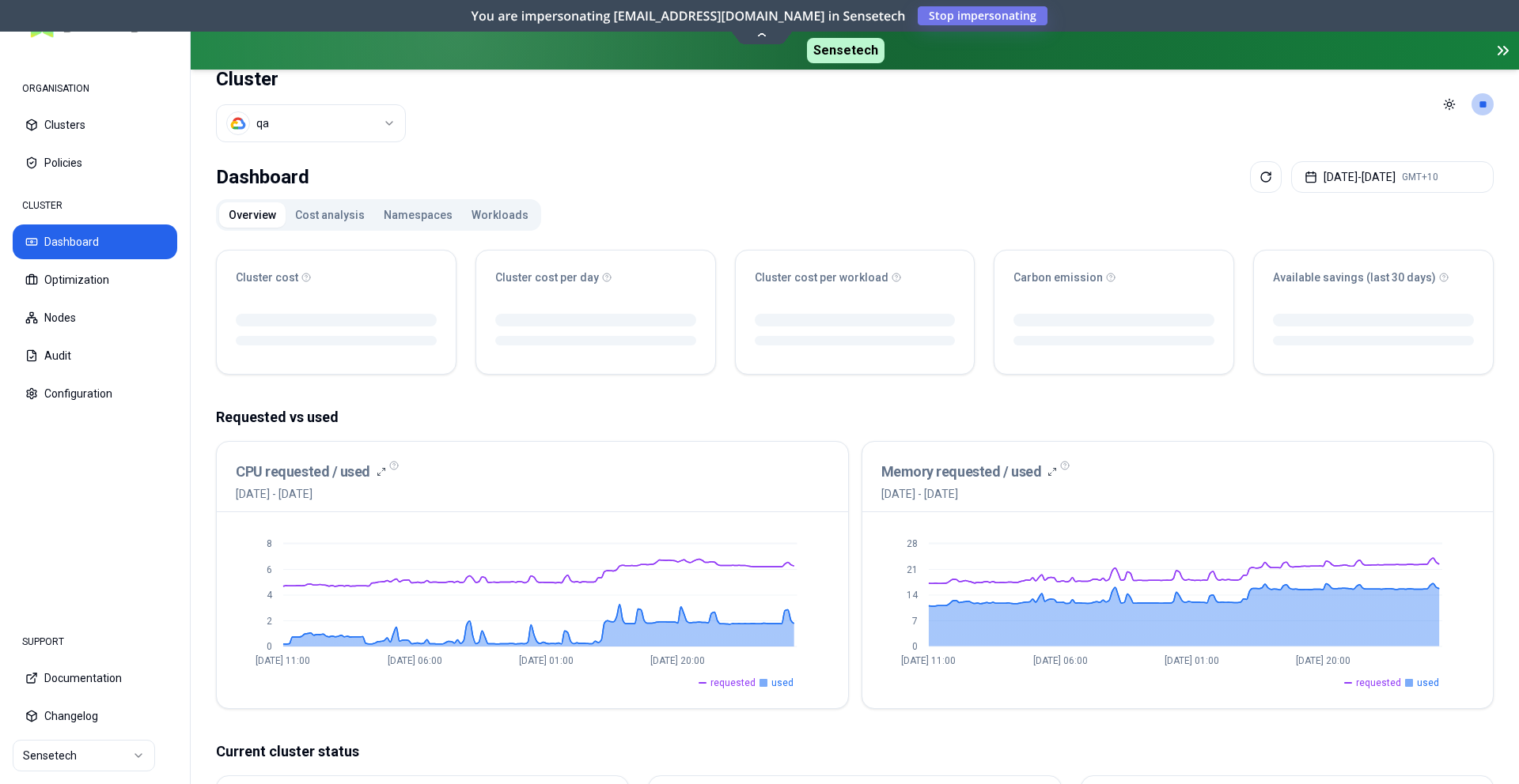
scroll to position [8, 0]
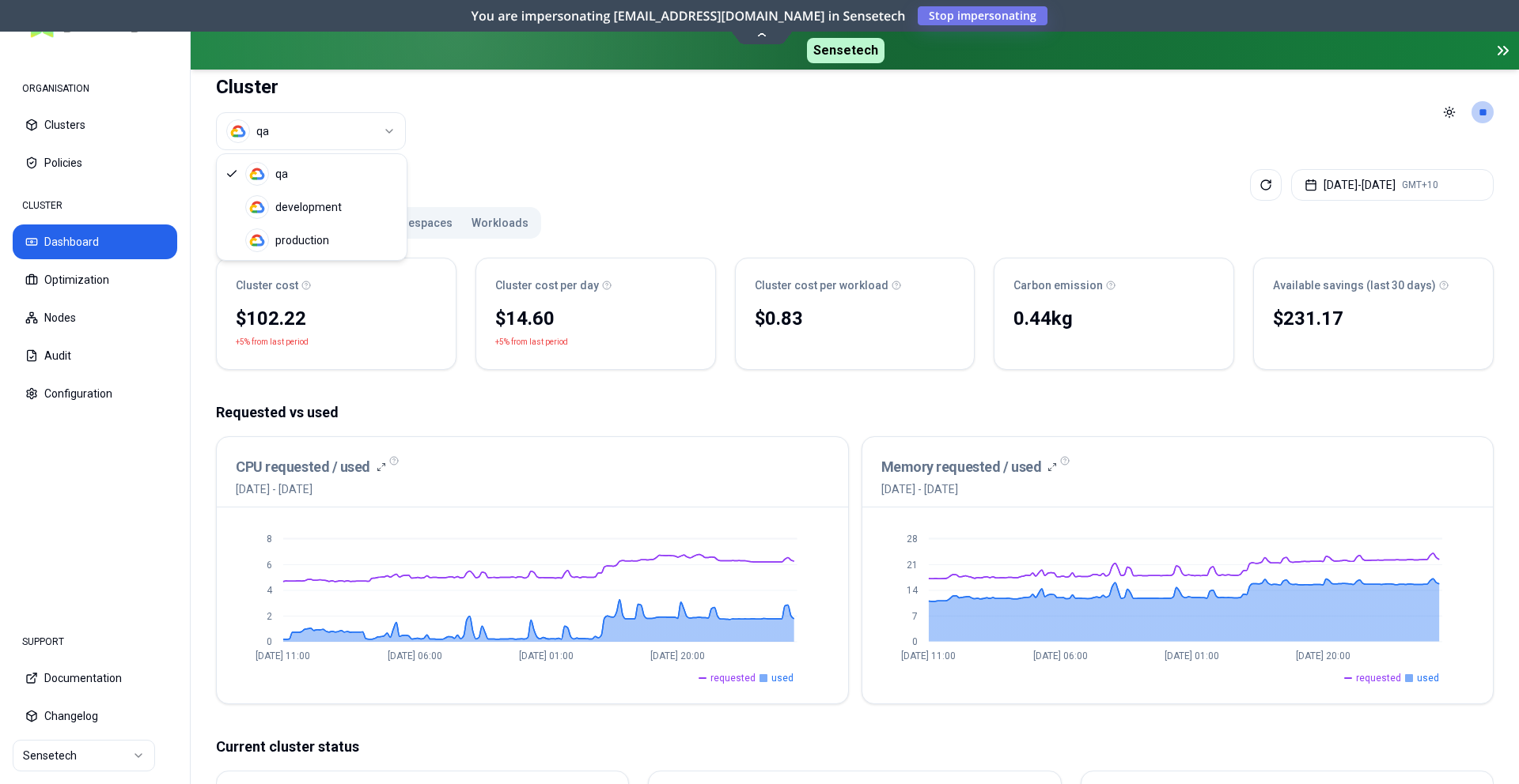
click at [325, 145] on html "ORGANISATION Clusters Policies CLUSTER Dashboard Optimization Nodes Audit Confi…" at bounding box center [760, 392] width 1519 height 784
click at [439, 150] on html "ORGANISATION Clusters Policies CLUSTER Dashboard Optimization Nodes Audit Confi…" at bounding box center [760, 392] width 1519 height 784
click at [83, 766] on html "ORGANISATION Clusters Policies CLUSTER Dashboard Optimization Nodes Audit Confi…" at bounding box center [760, 392] width 1519 height 784
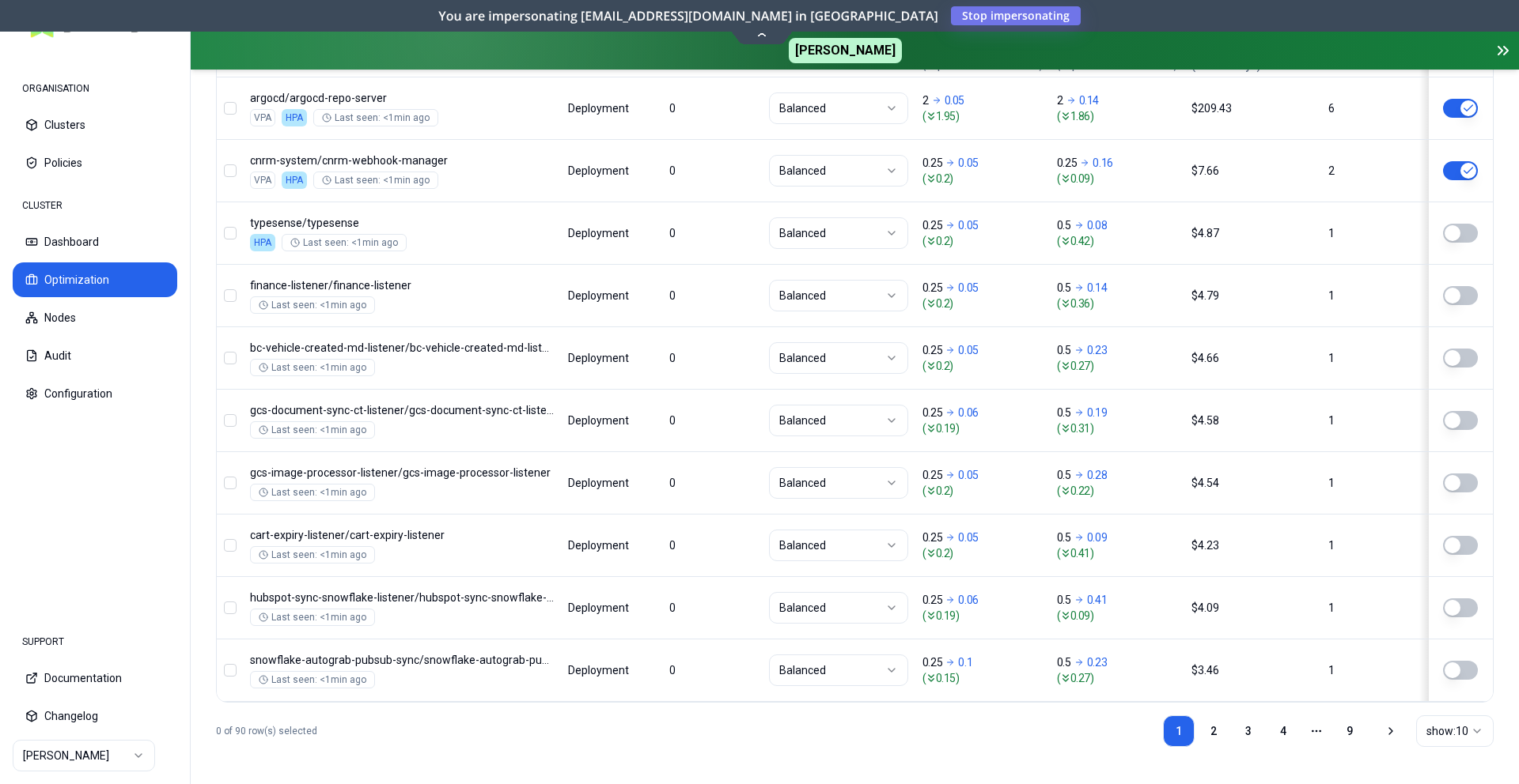
scroll to position [449, 0]
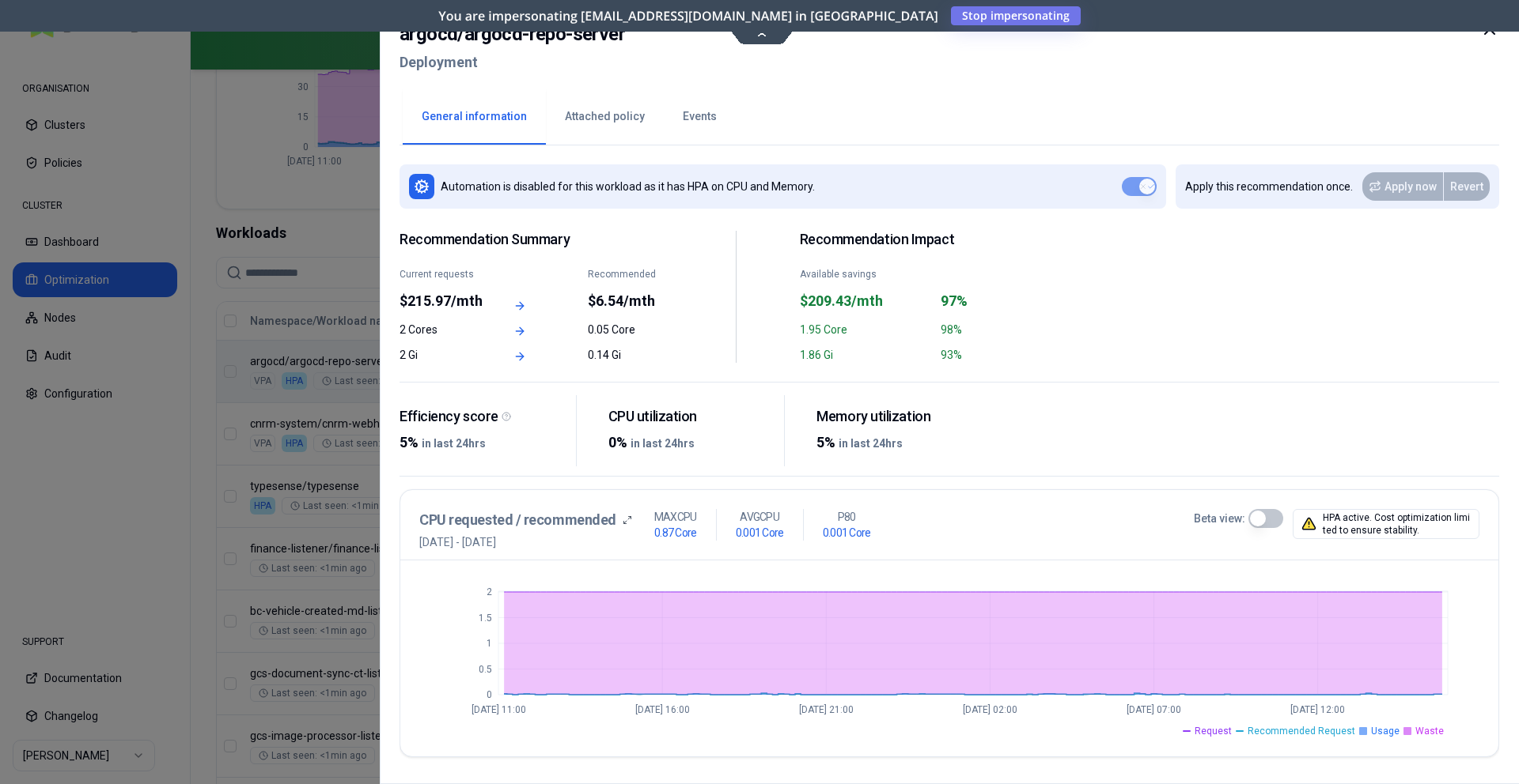
click at [324, 227] on div at bounding box center [760, 392] width 1519 height 784
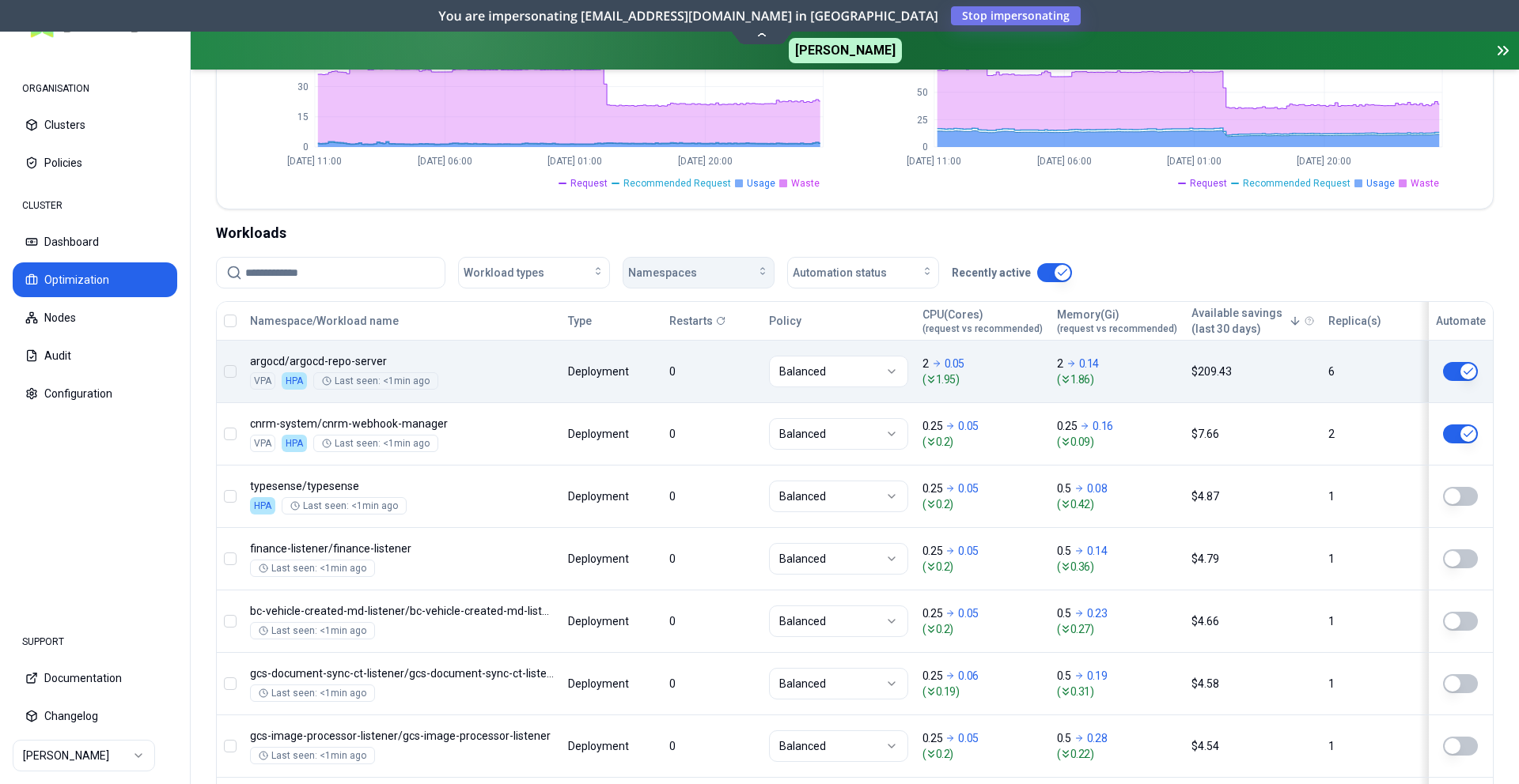
click at [718, 272] on div "Namespaces" at bounding box center [698, 272] width 140 height 16
type input "***"
click at [717, 329] on div "car-journal-events-listener carma-metrics-api-gke cart-cleanup-ct-listener cart…" at bounding box center [702, 382] width 157 height 107
click at [717, 336] on span "car-journal-events-listener" at bounding box center [699, 344] width 133 height 16
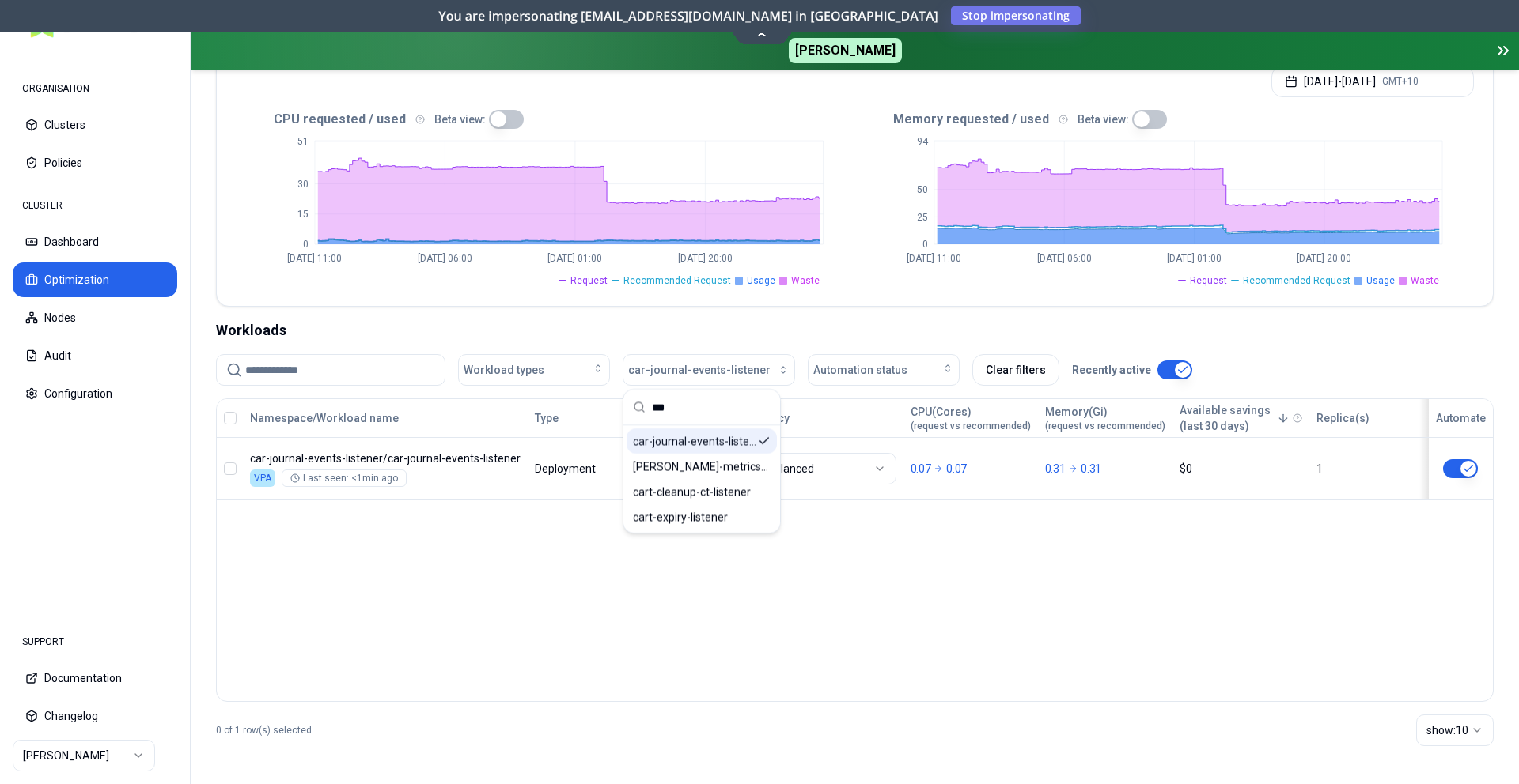
scroll to position [351, 0]
click at [726, 296] on div "CPU requested / used Beta view: 0 15 30 51 Sep 1 11:00 Sep 3 06:00 Sep 5 01:00 …" at bounding box center [855, 206] width 1275 height 199
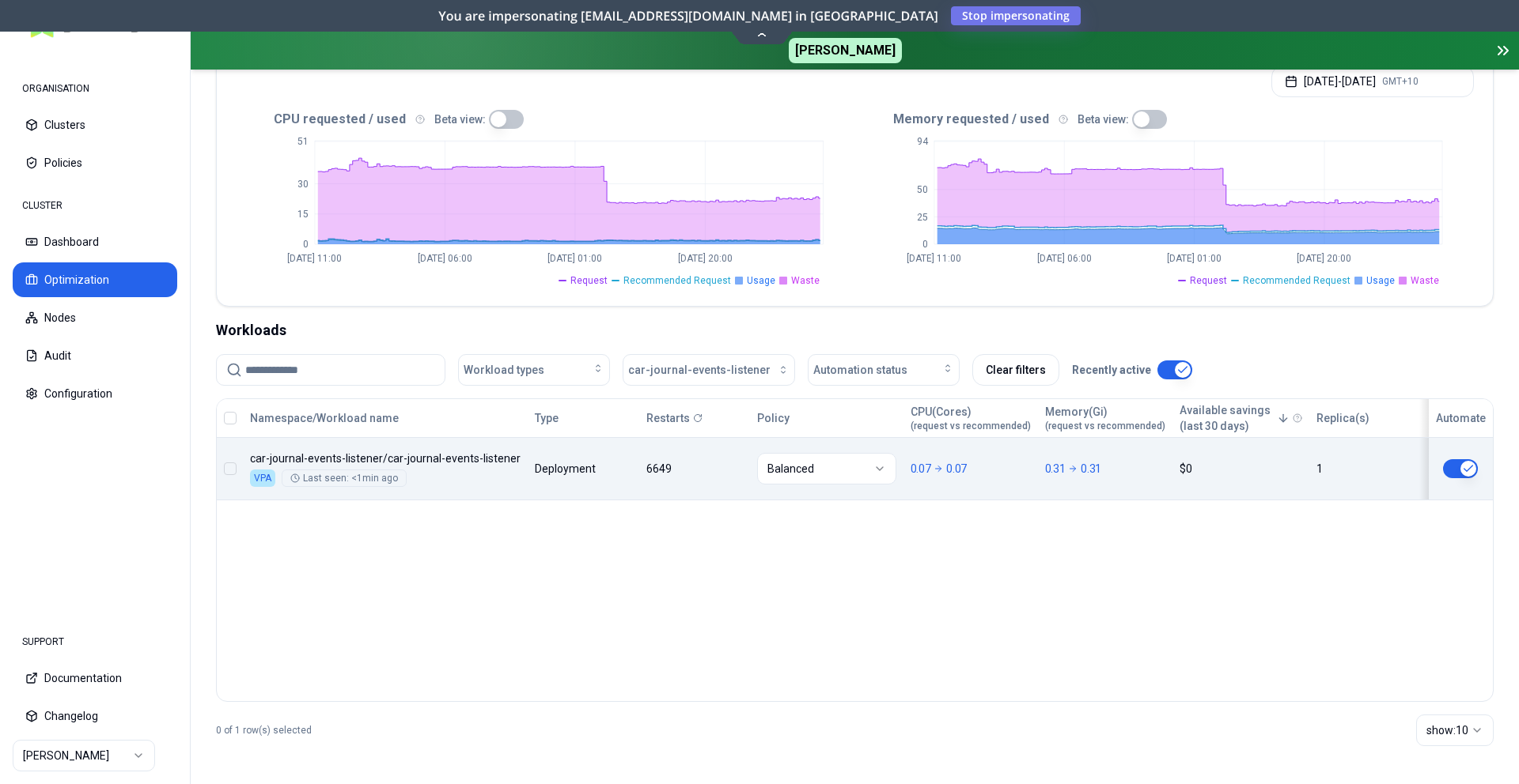
click at [943, 459] on body "ORGANISATION Clusters Policies CLUSTER Dashboard Optimization Nodes Audit Confi…" at bounding box center [760, 392] width 1519 height 784
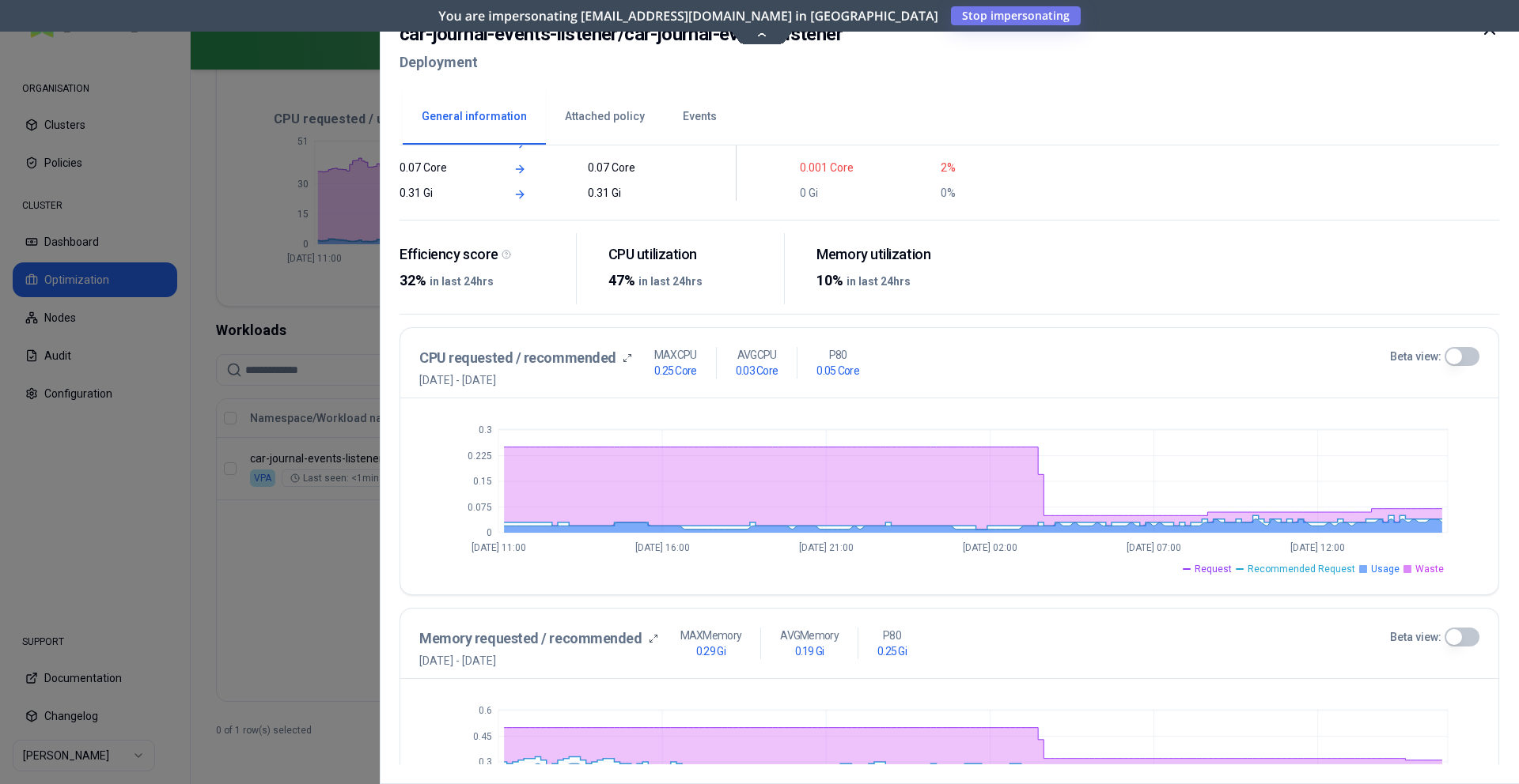
scroll to position [58, 0]
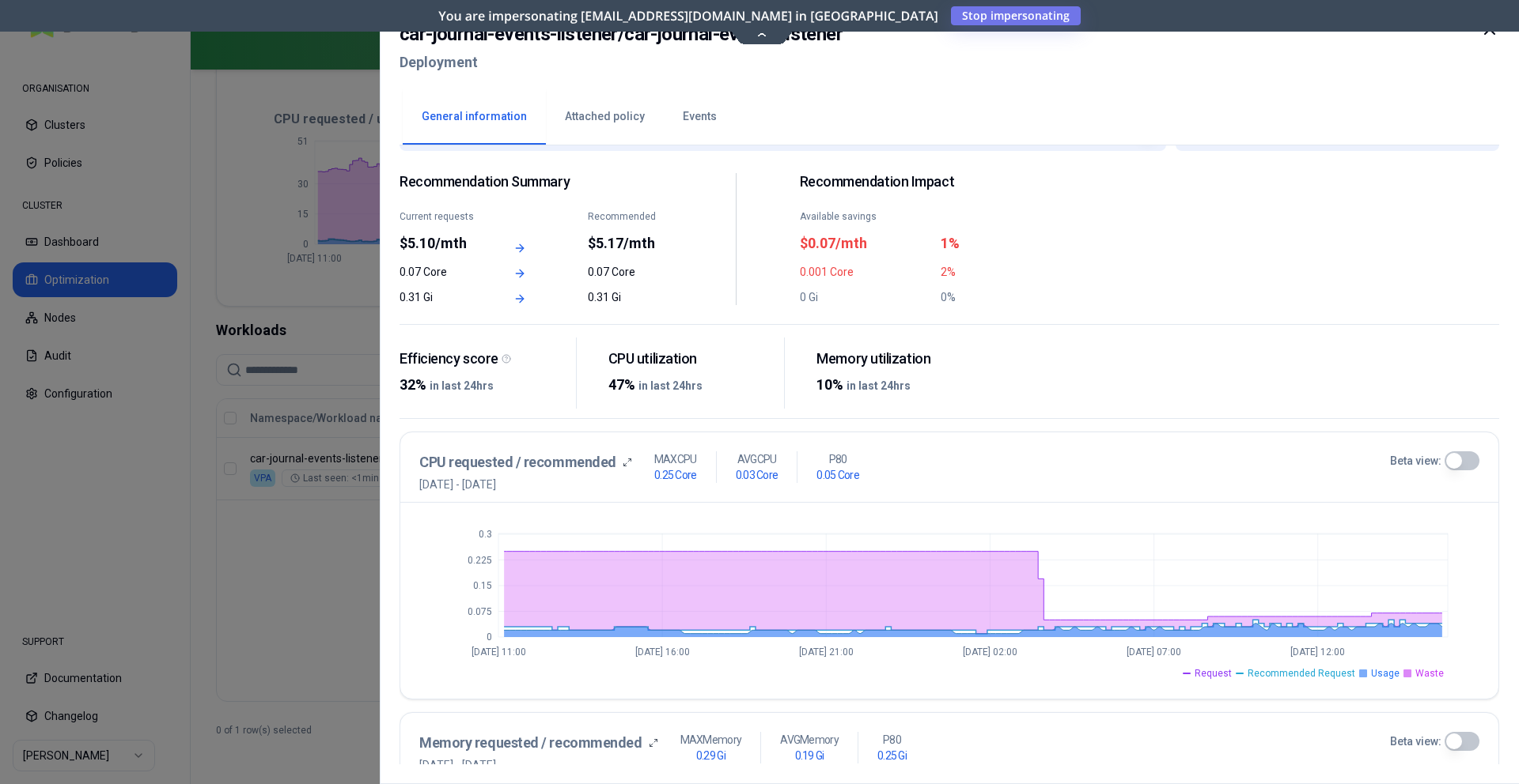
click at [918, 17] on div "car-journal-events-listener / car-journal-events-listener Deployment General in…" at bounding box center [949, 392] width 1139 height 784
click at [370, 122] on div at bounding box center [760, 392] width 1519 height 784
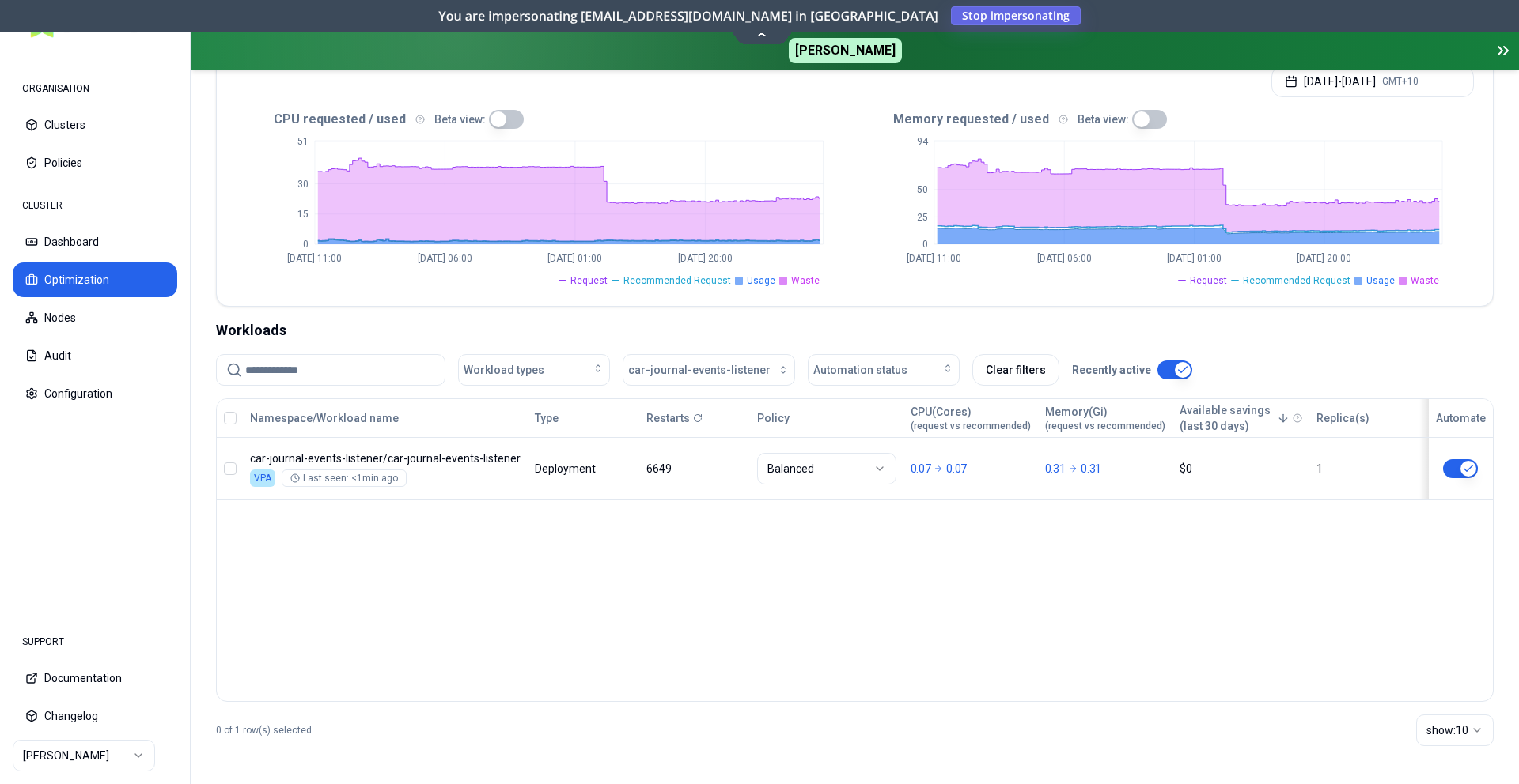
click at [0, 0] on span "Stop impersonating" at bounding box center [0, 0] width 0 height 0
